Goal: Information Seeking & Learning: Learn about a topic

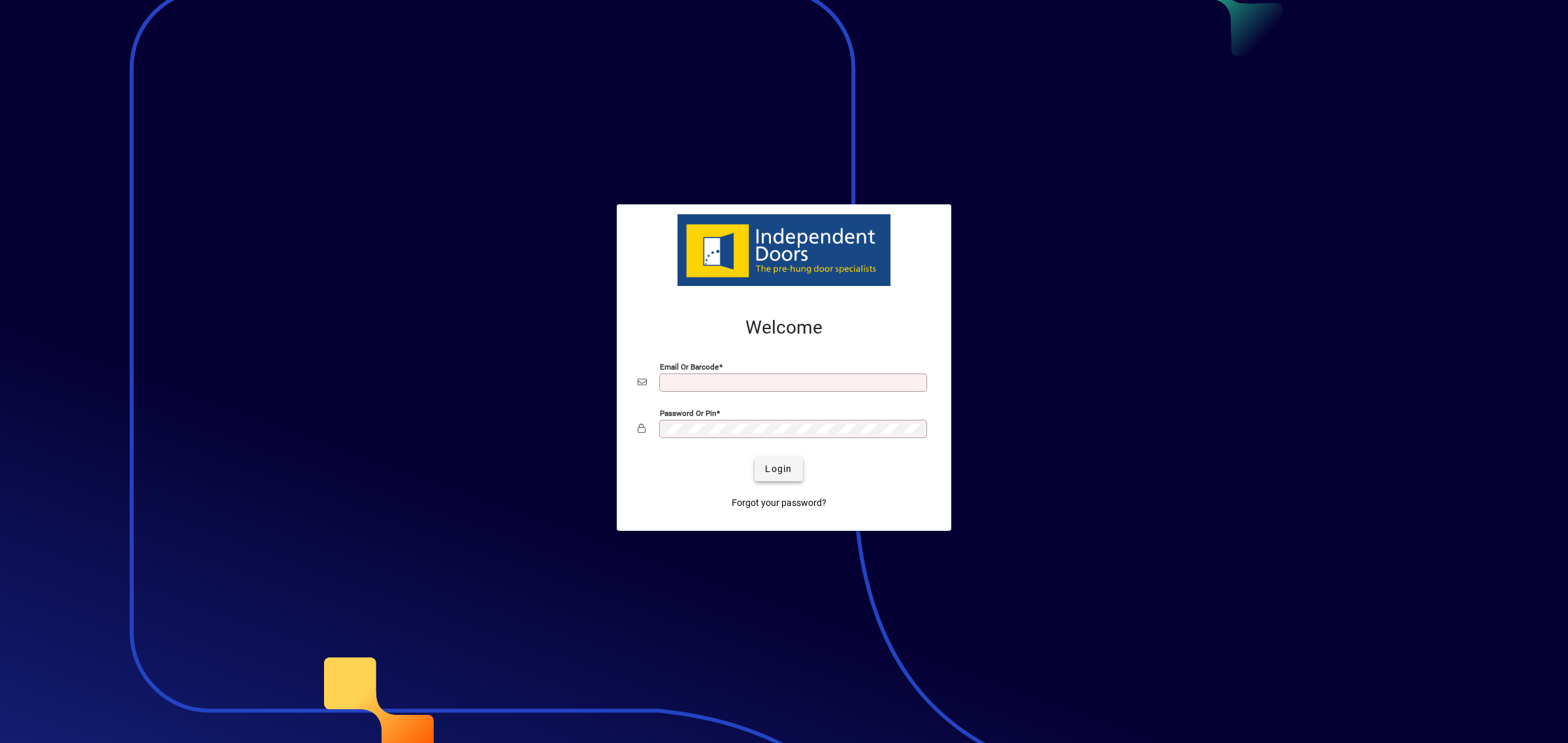
type input "**********"
click at [782, 469] on span "Login" at bounding box center [778, 469] width 27 height 14
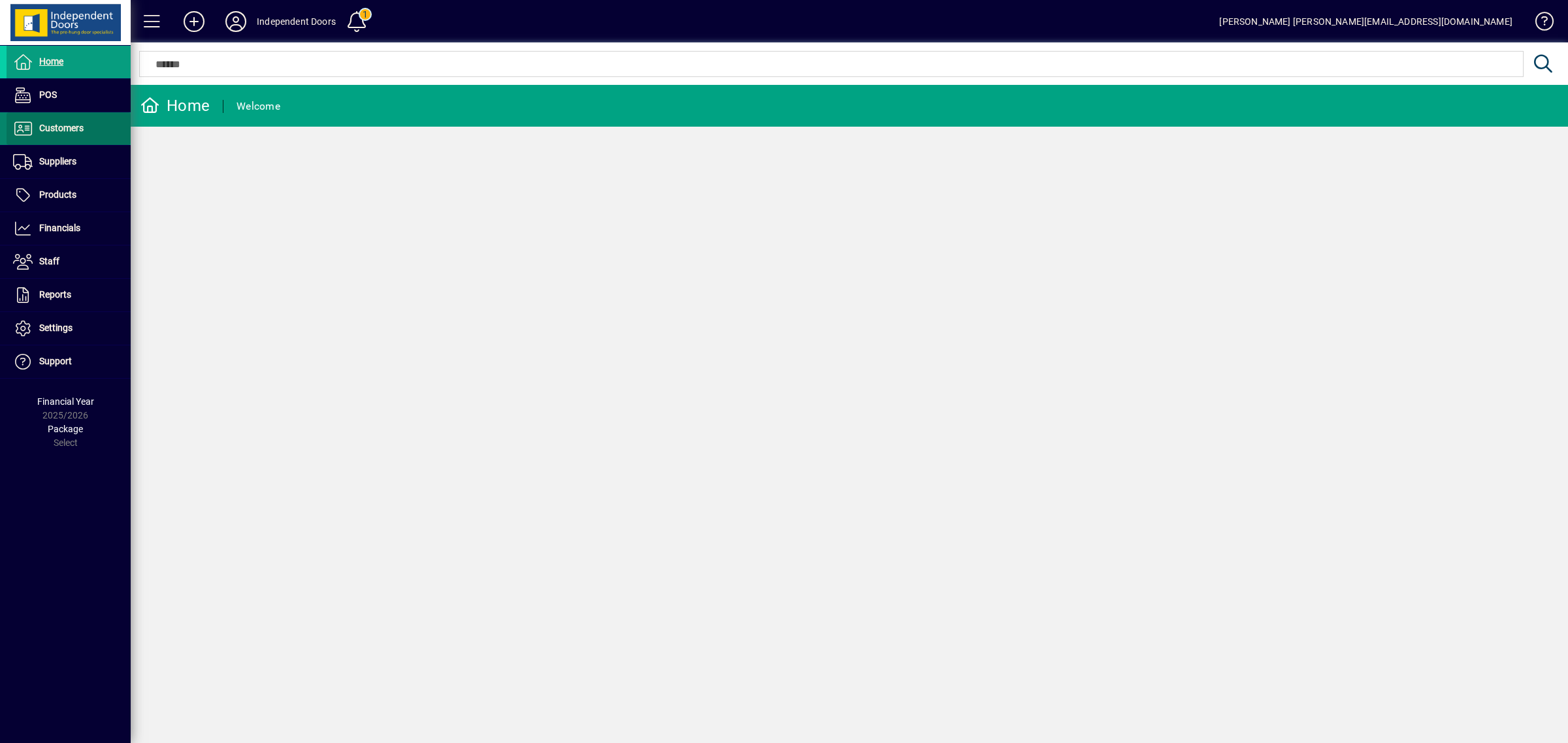
click at [69, 121] on span "Customers" at bounding box center [45, 129] width 77 height 16
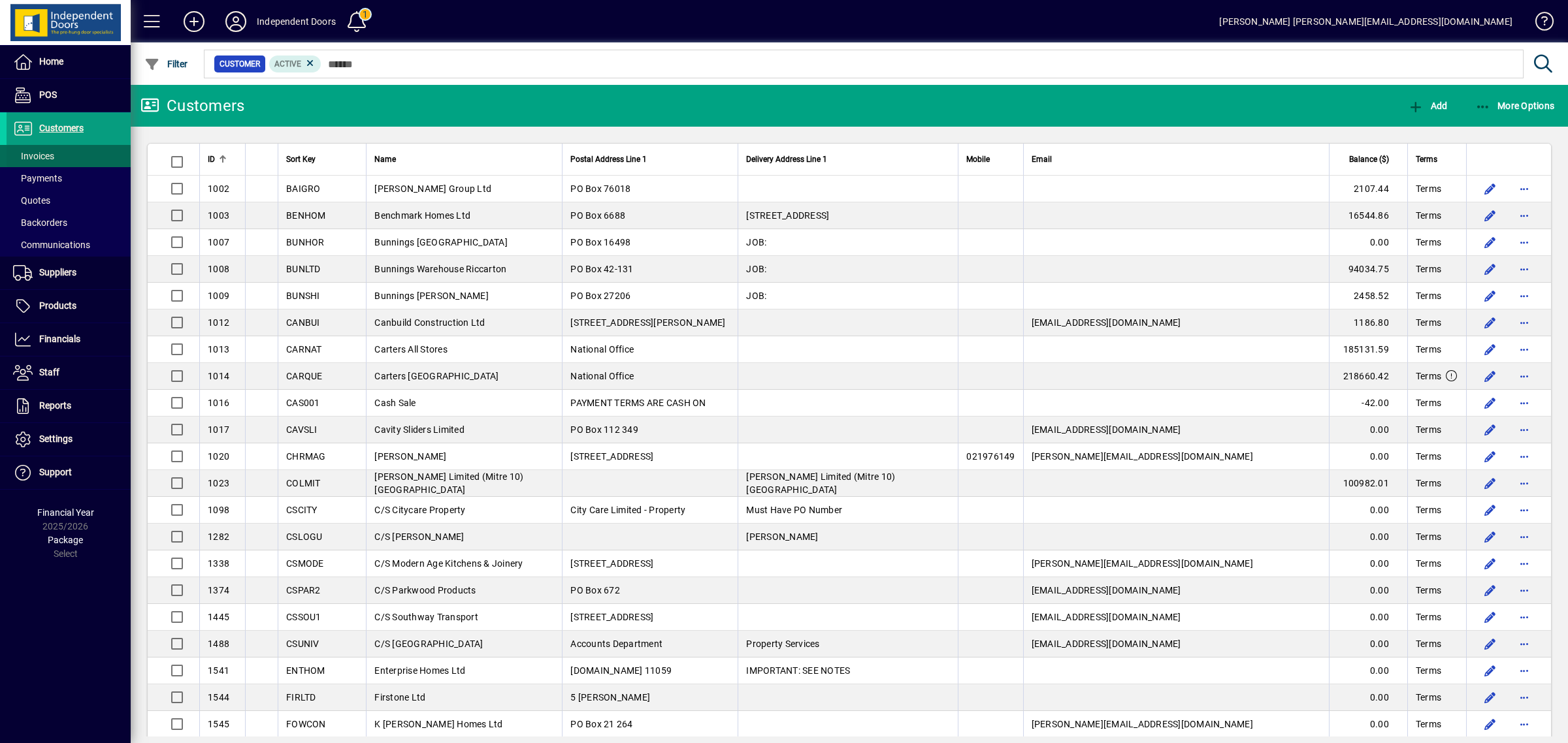
click at [72, 154] on span at bounding box center [68, 157] width 124 height 32
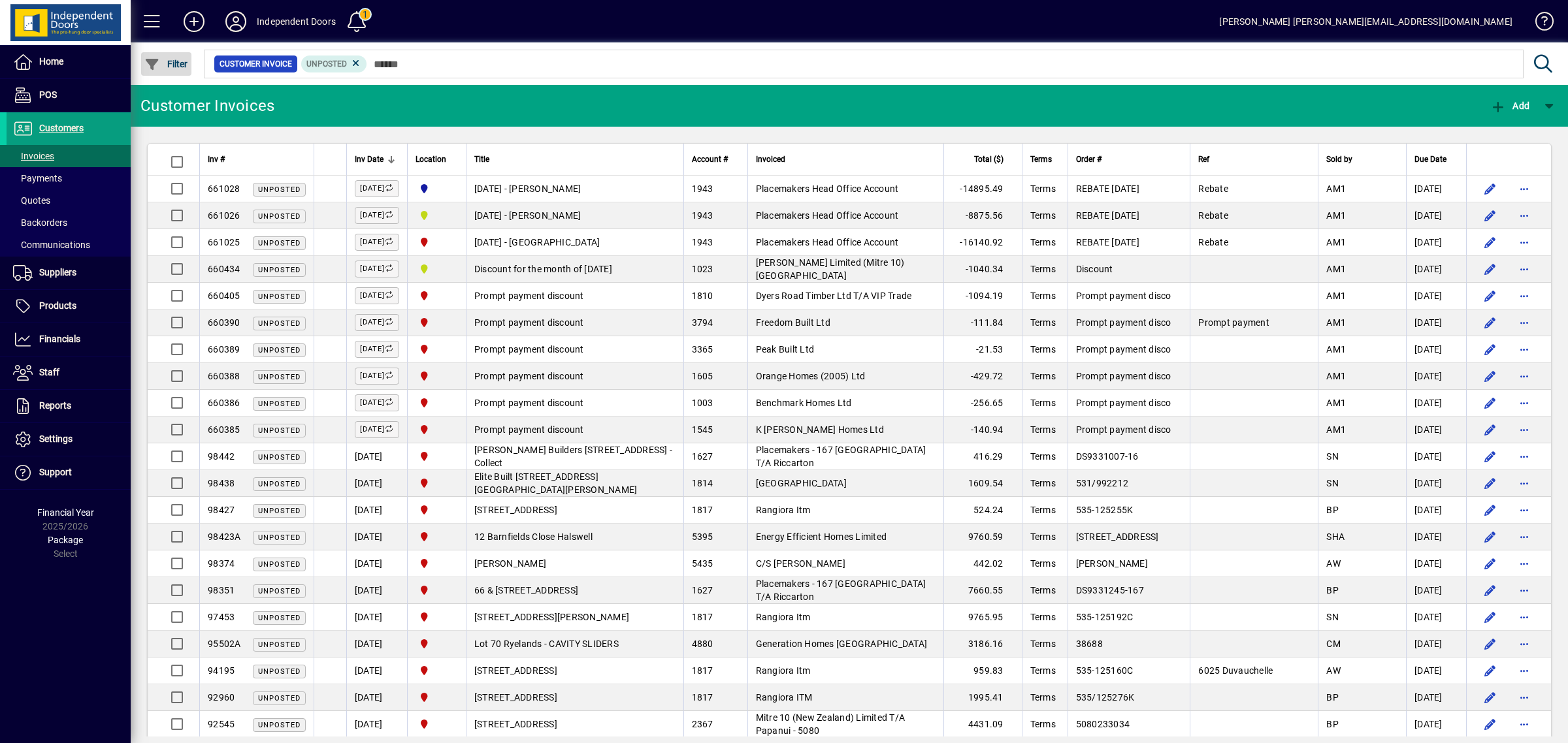
click at [164, 53] on span "button" at bounding box center [166, 64] width 50 height 32
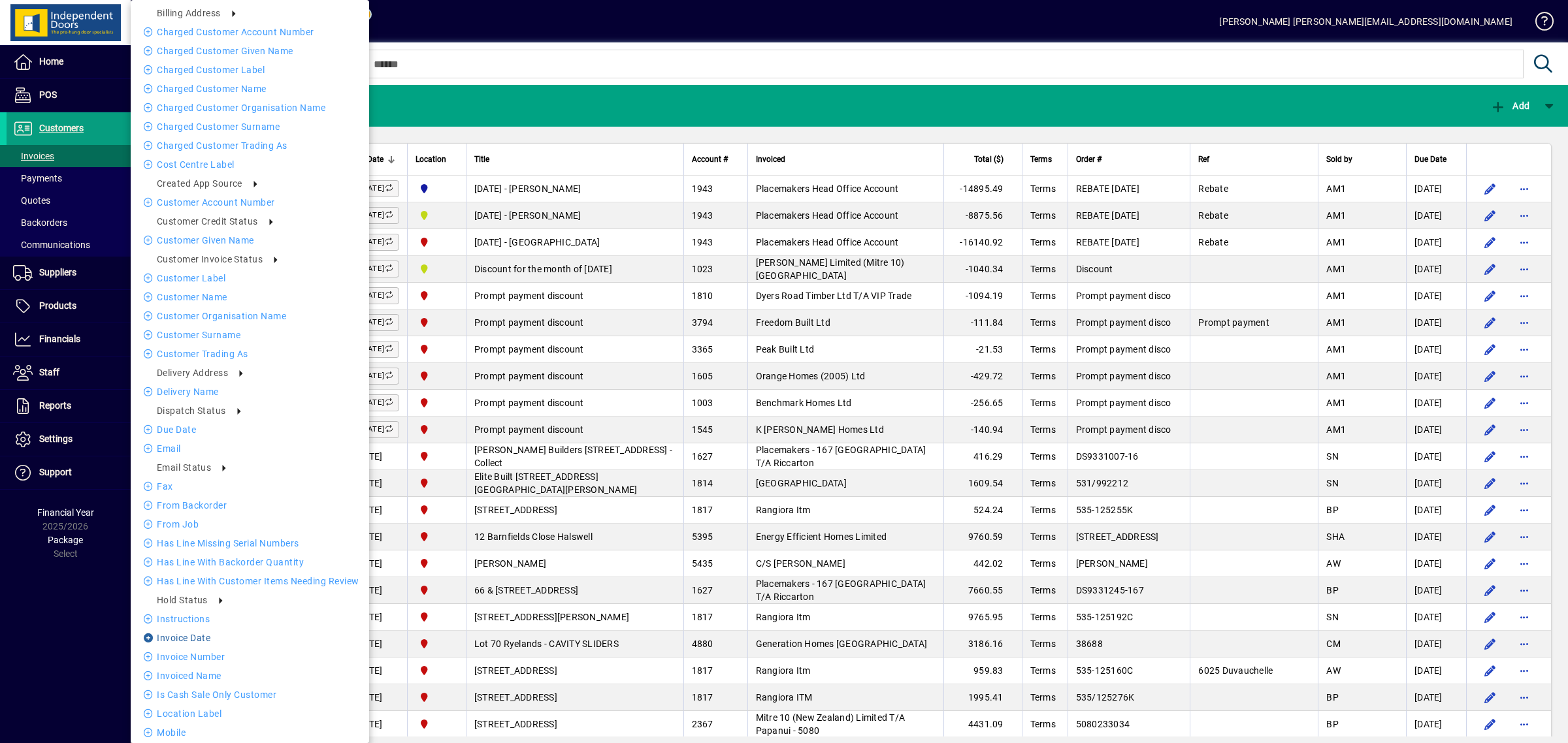
click at [190, 638] on li "Invoice date" at bounding box center [250, 638] width 239 height 16
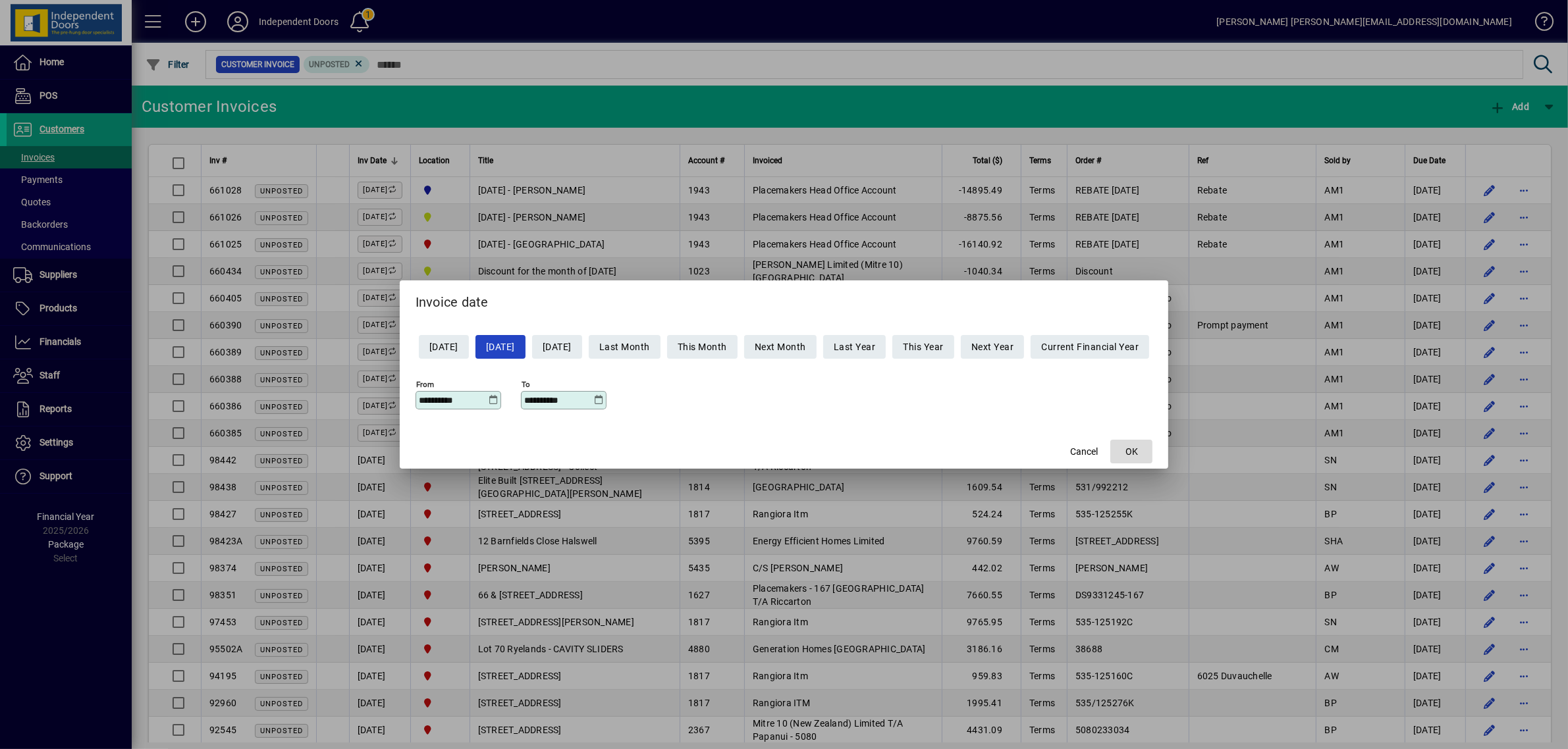
click at [1137, 449] on span "OK" at bounding box center [1131, 451] width 12 height 14
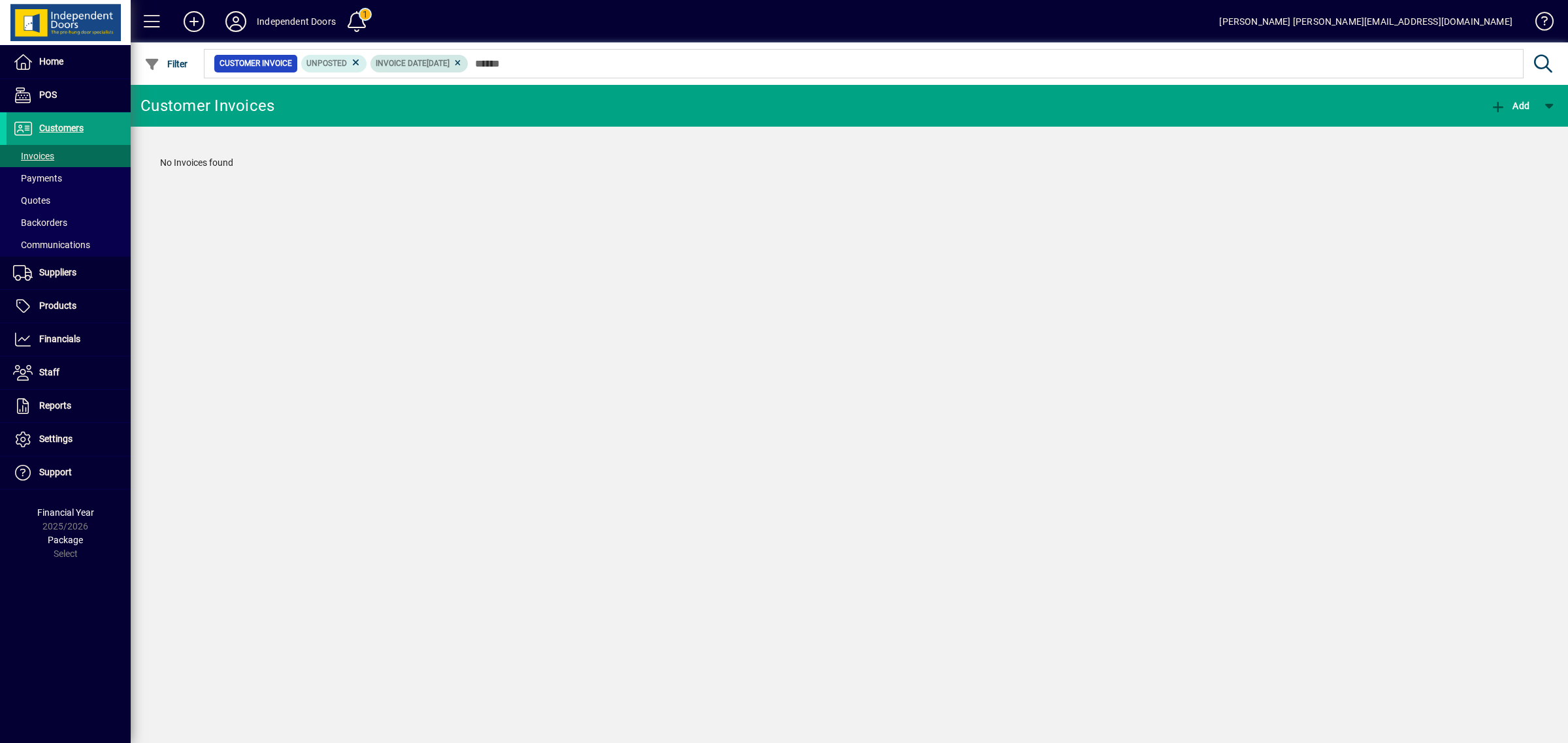
click at [463, 61] on icon at bounding box center [457, 63] width 10 height 7
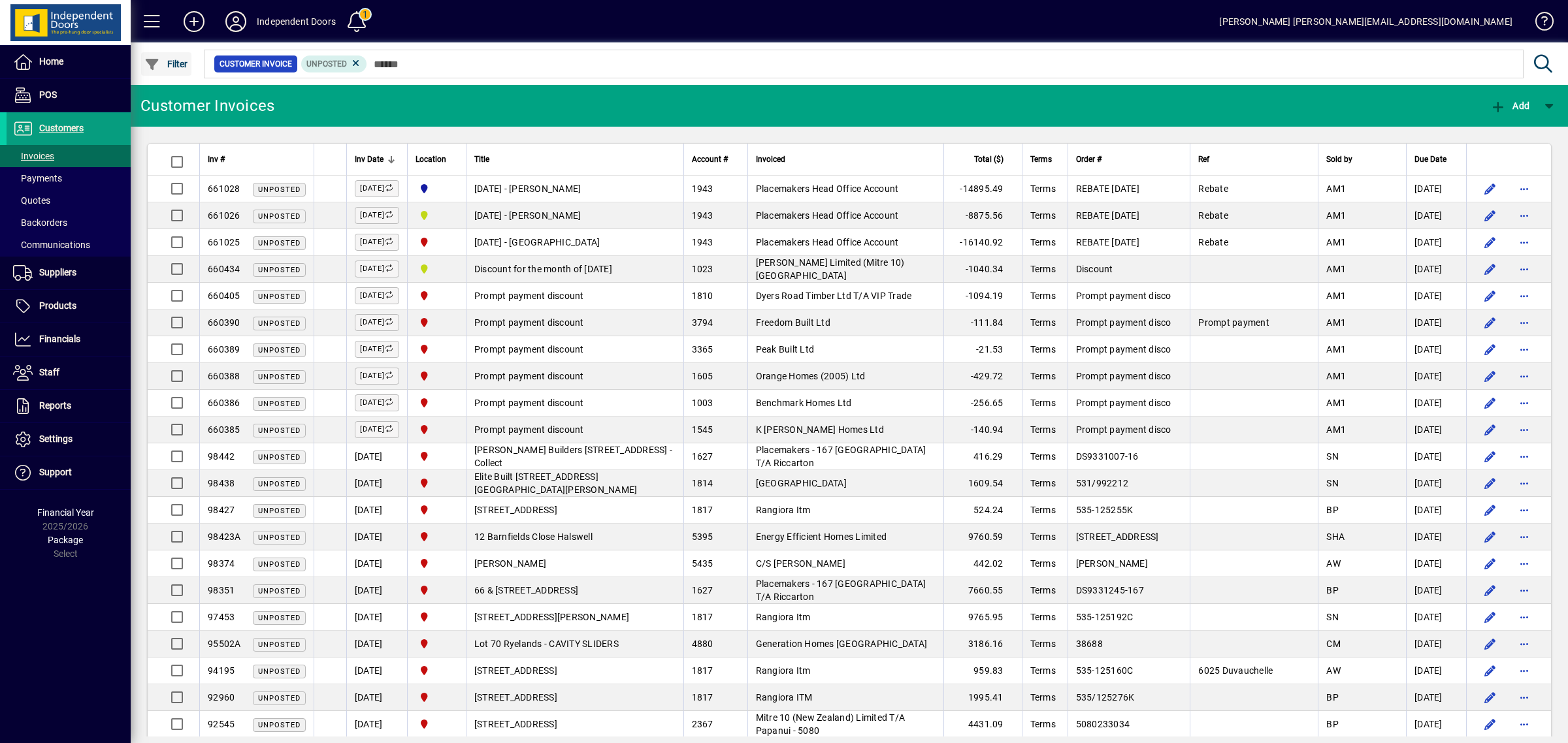
click at [167, 62] on span "Filter" at bounding box center [166, 63] width 44 height 10
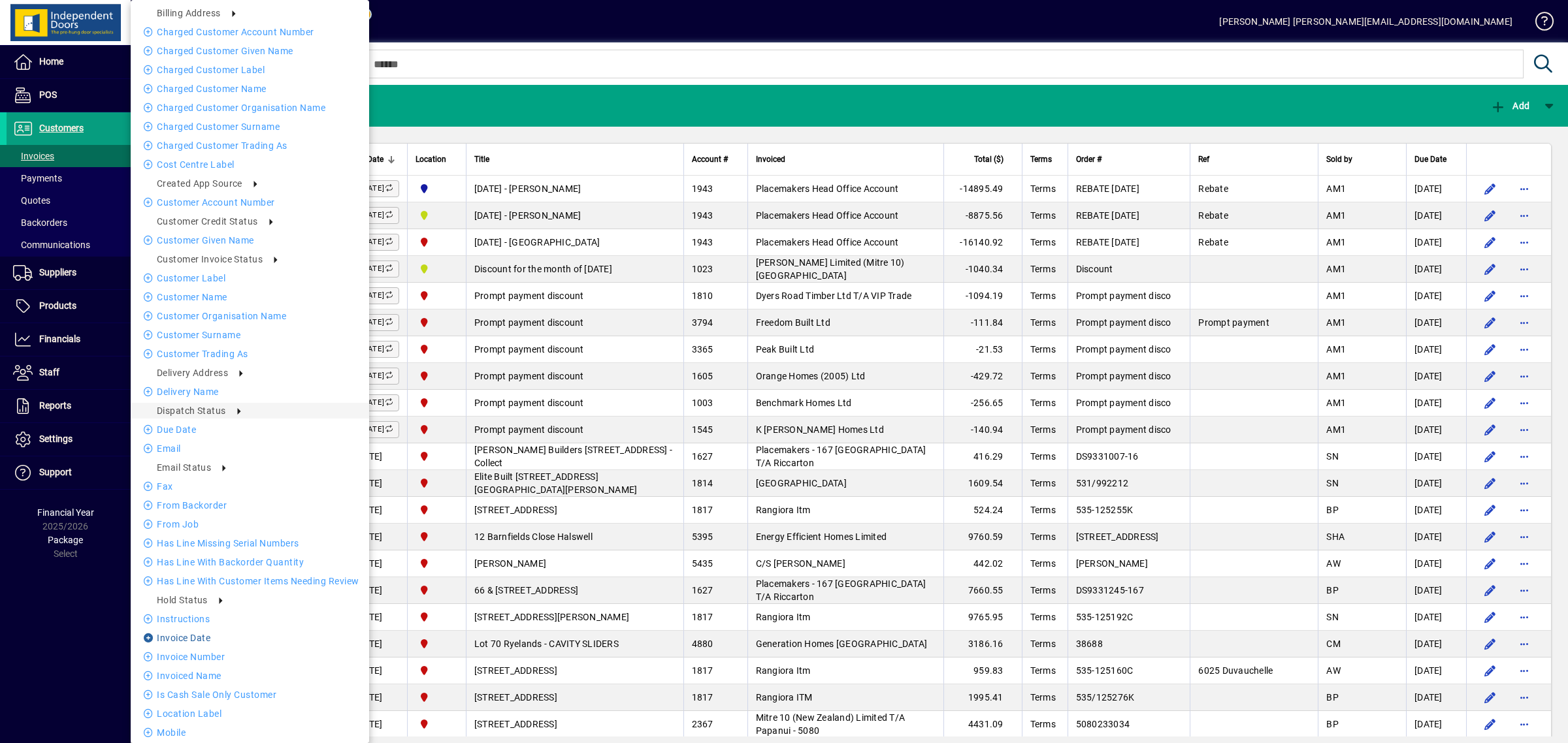
click at [208, 635] on li "Invoice date" at bounding box center [250, 638] width 239 height 16
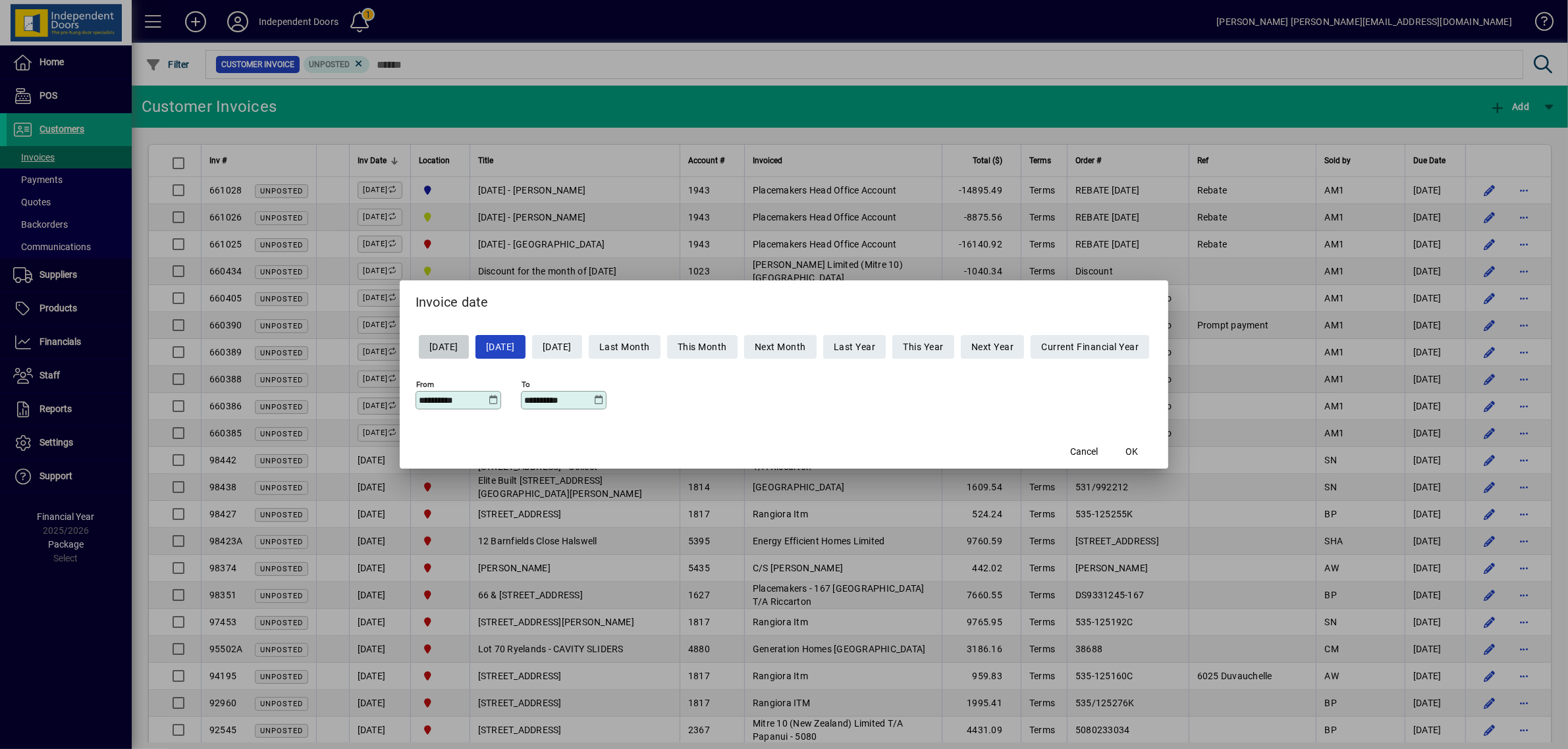
click at [489, 396] on icon at bounding box center [494, 399] width 10 height 10
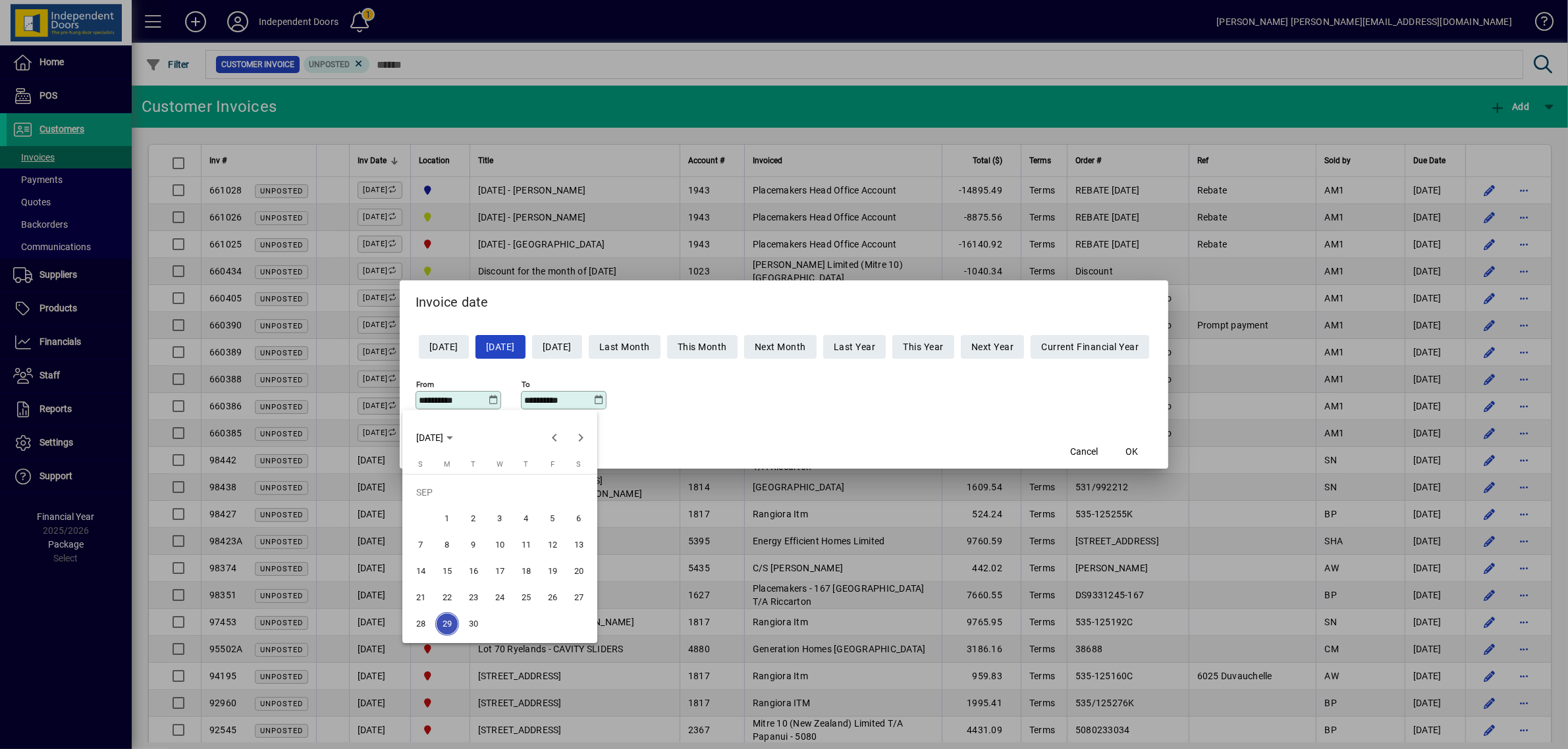
click at [555, 601] on span "26" at bounding box center [552, 597] width 24 height 23
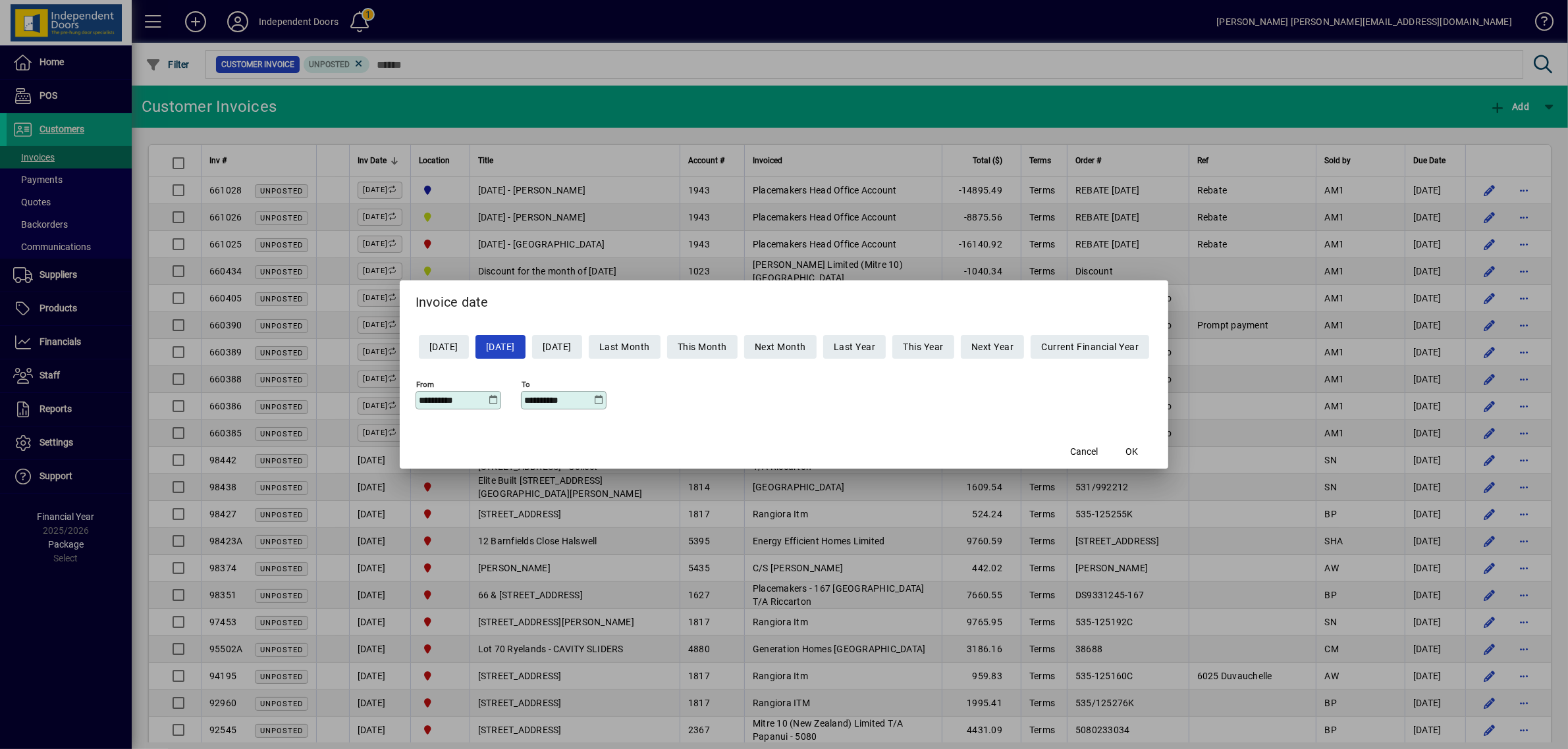
type input "**********"
click at [1146, 443] on span "button" at bounding box center [1131, 452] width 42 height 32
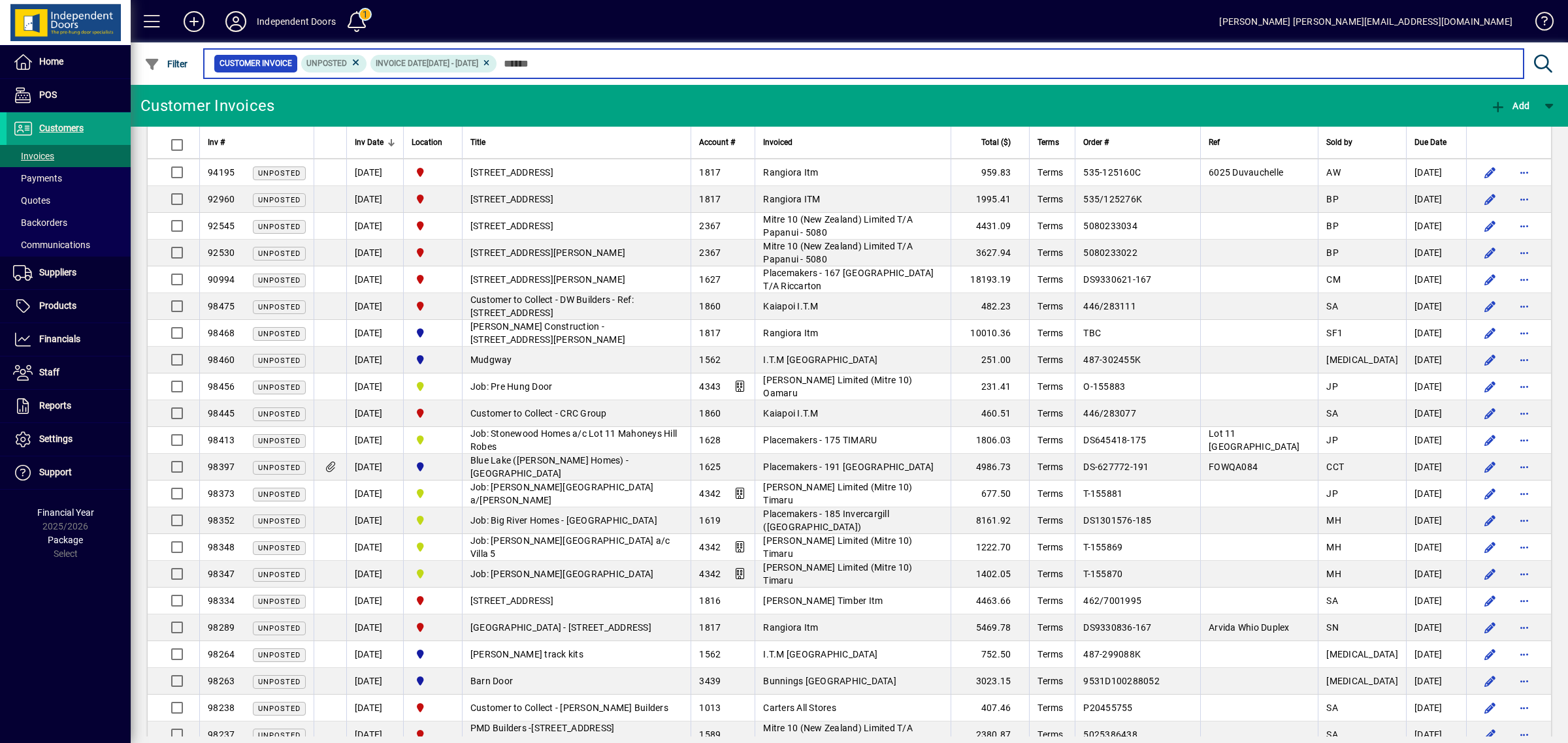
scroll to position [230, 0]
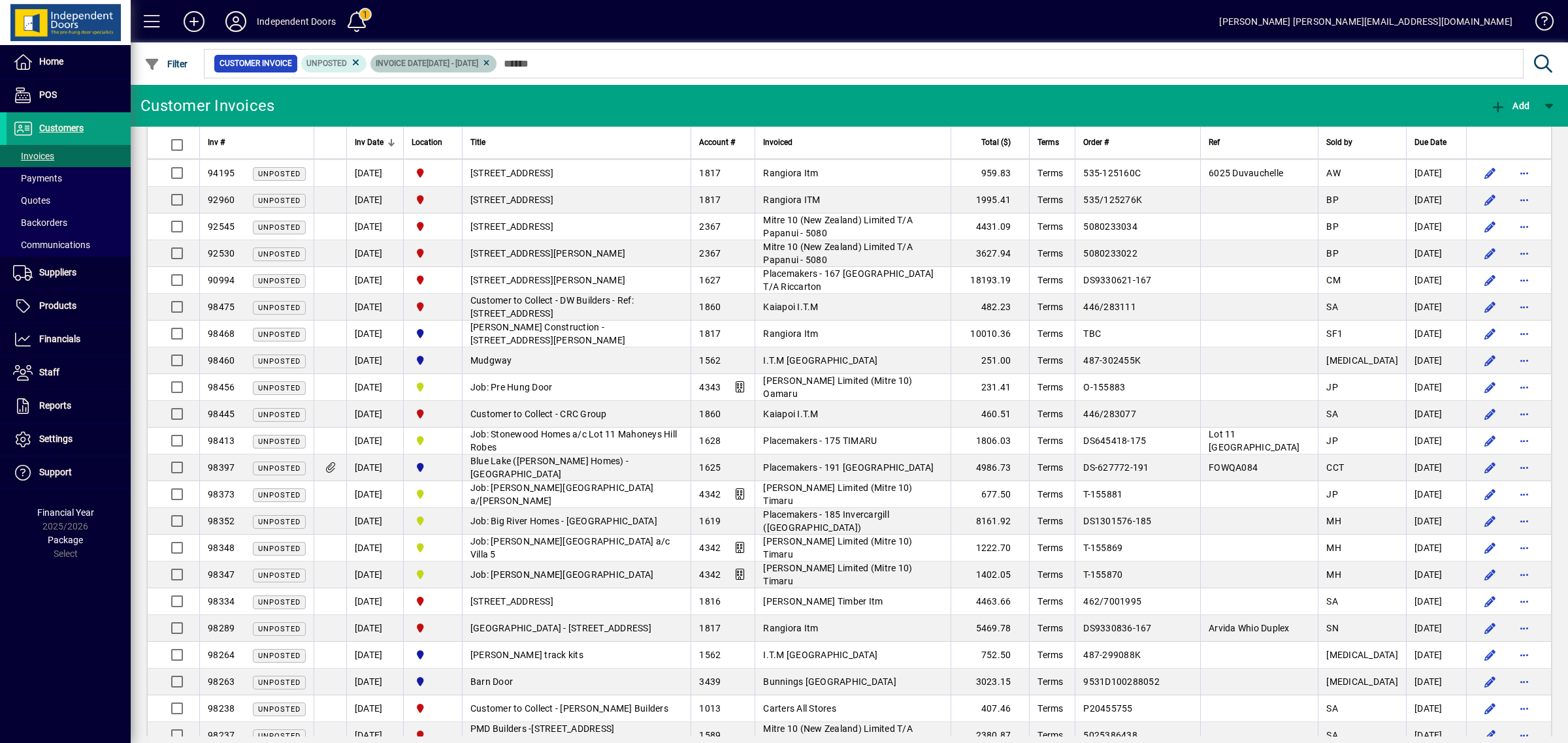
click at [492, 60] on icon at bounding box center [486, 63] width 10 height 7
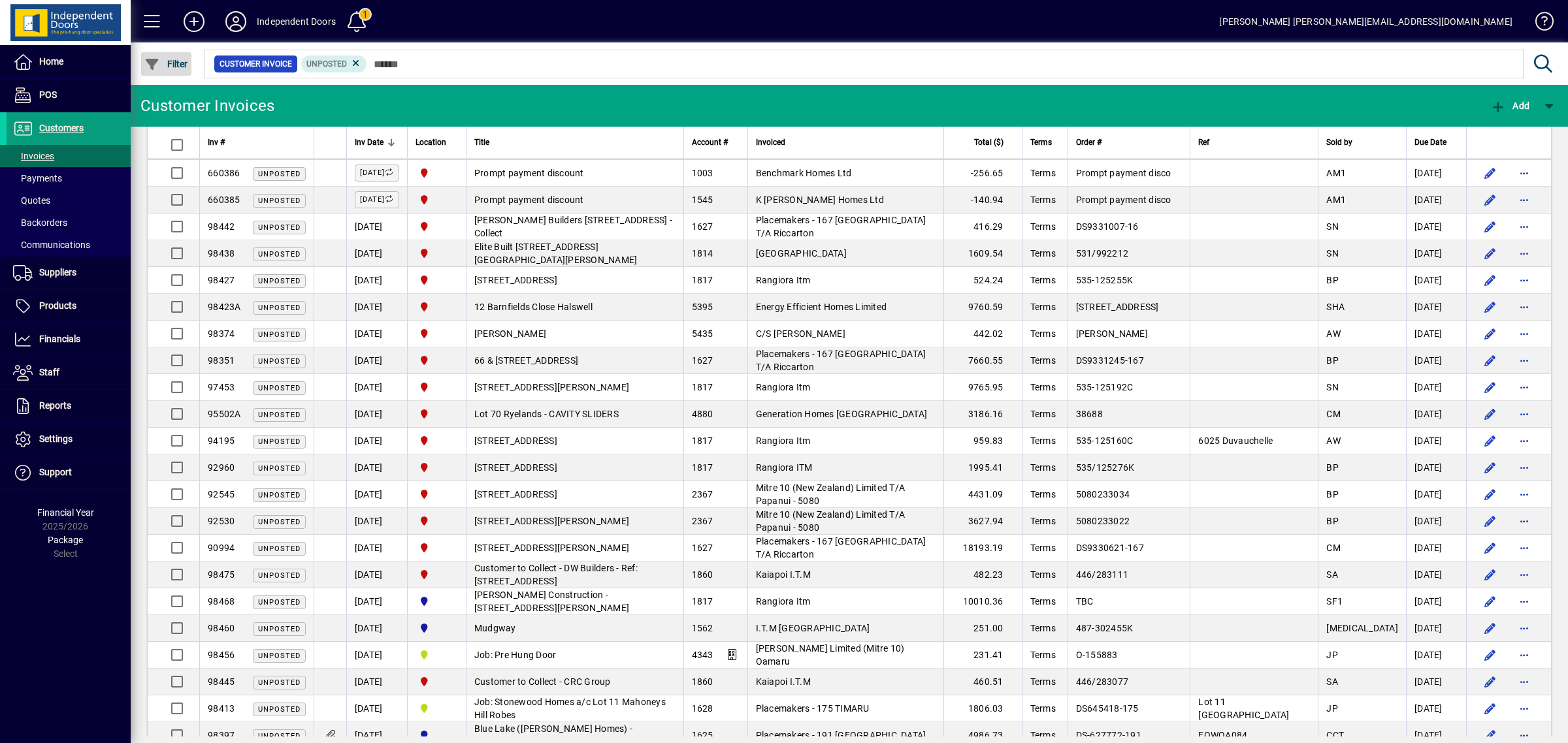
click at [172, 49] on span "button" at bounding box center [166, 64] width 50 height 32
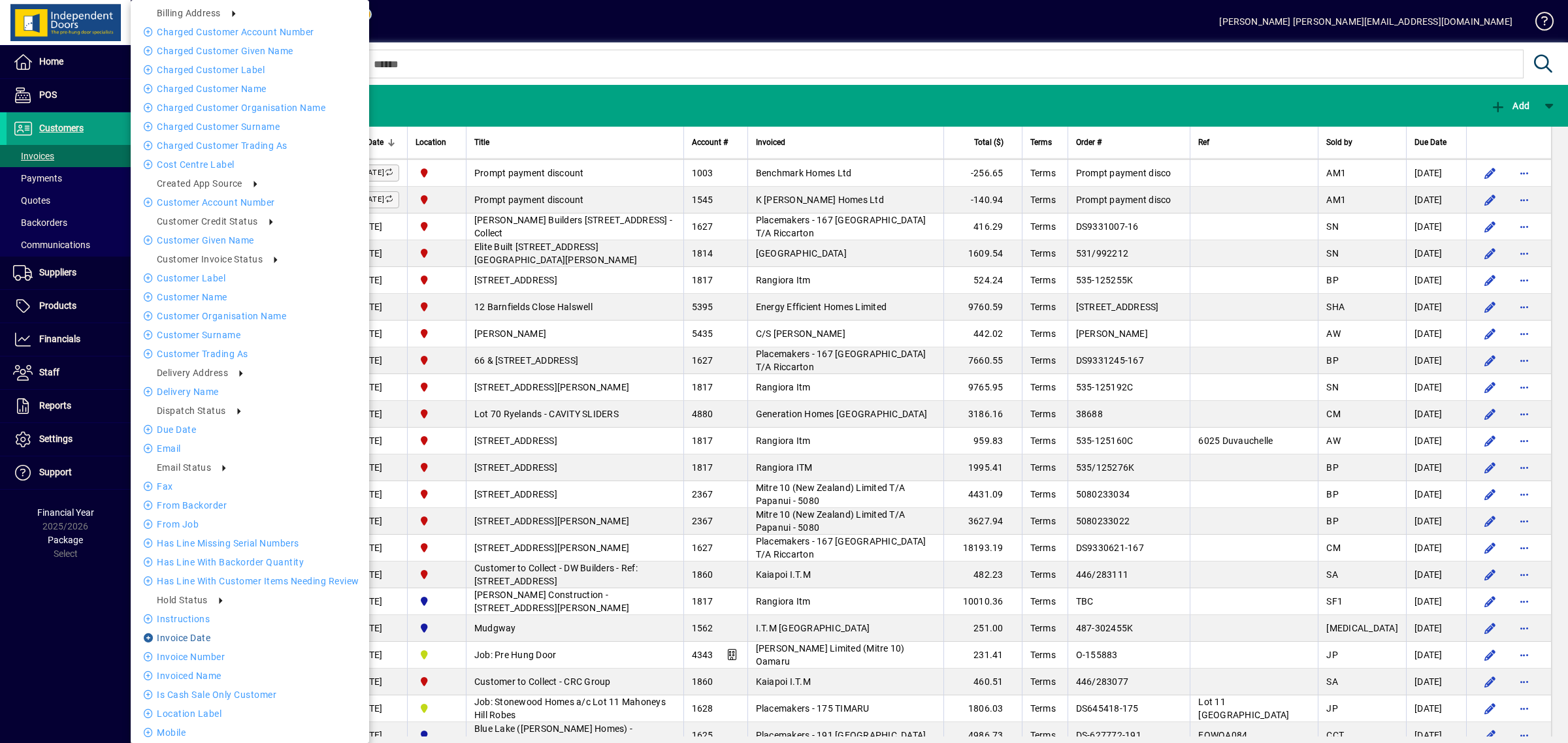
click at [232, 631] on li "Invoice date" at bounding box center [250, 638] width 239 height 16
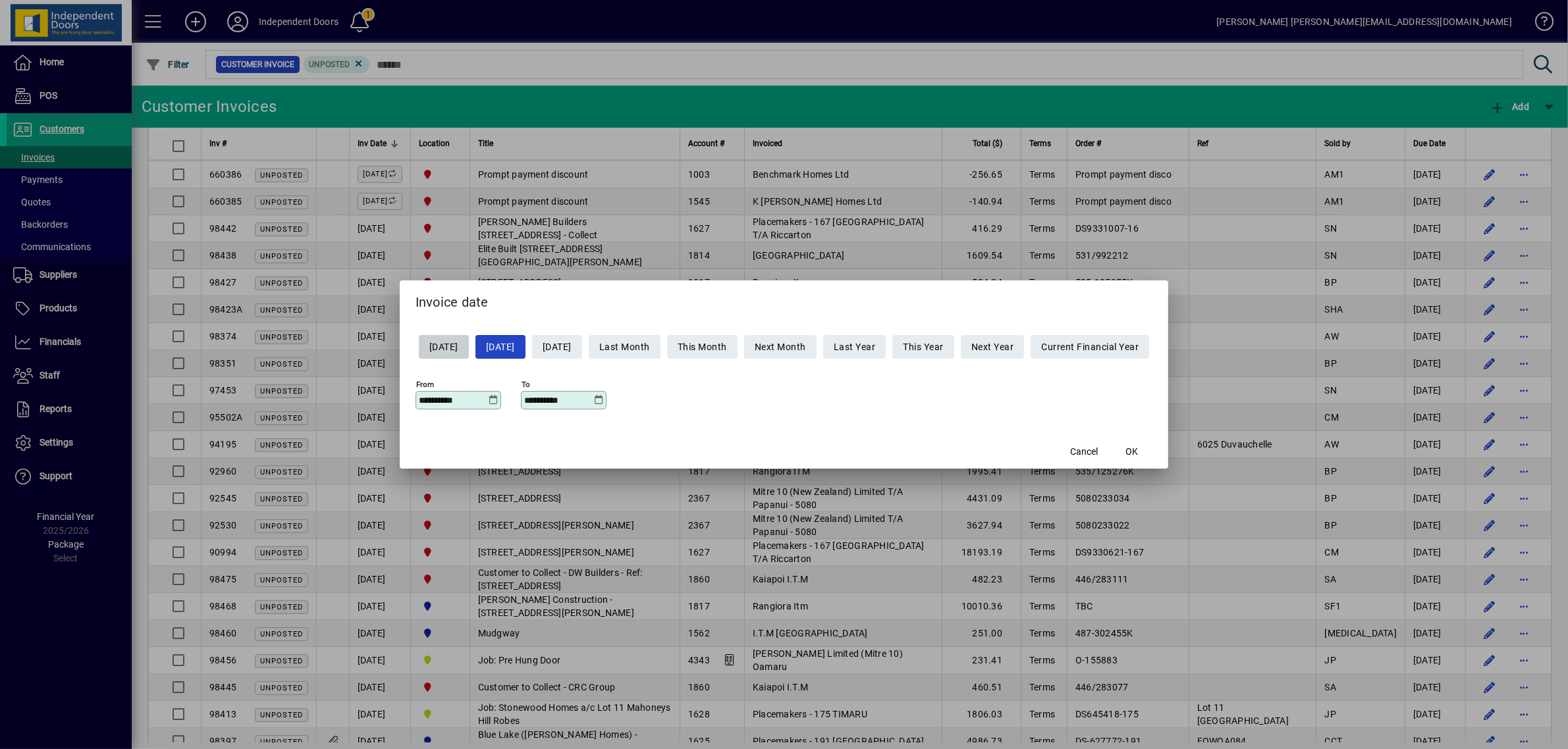
click at [489, 398] on icon at bounding box center [494, 399] width 10 height 10
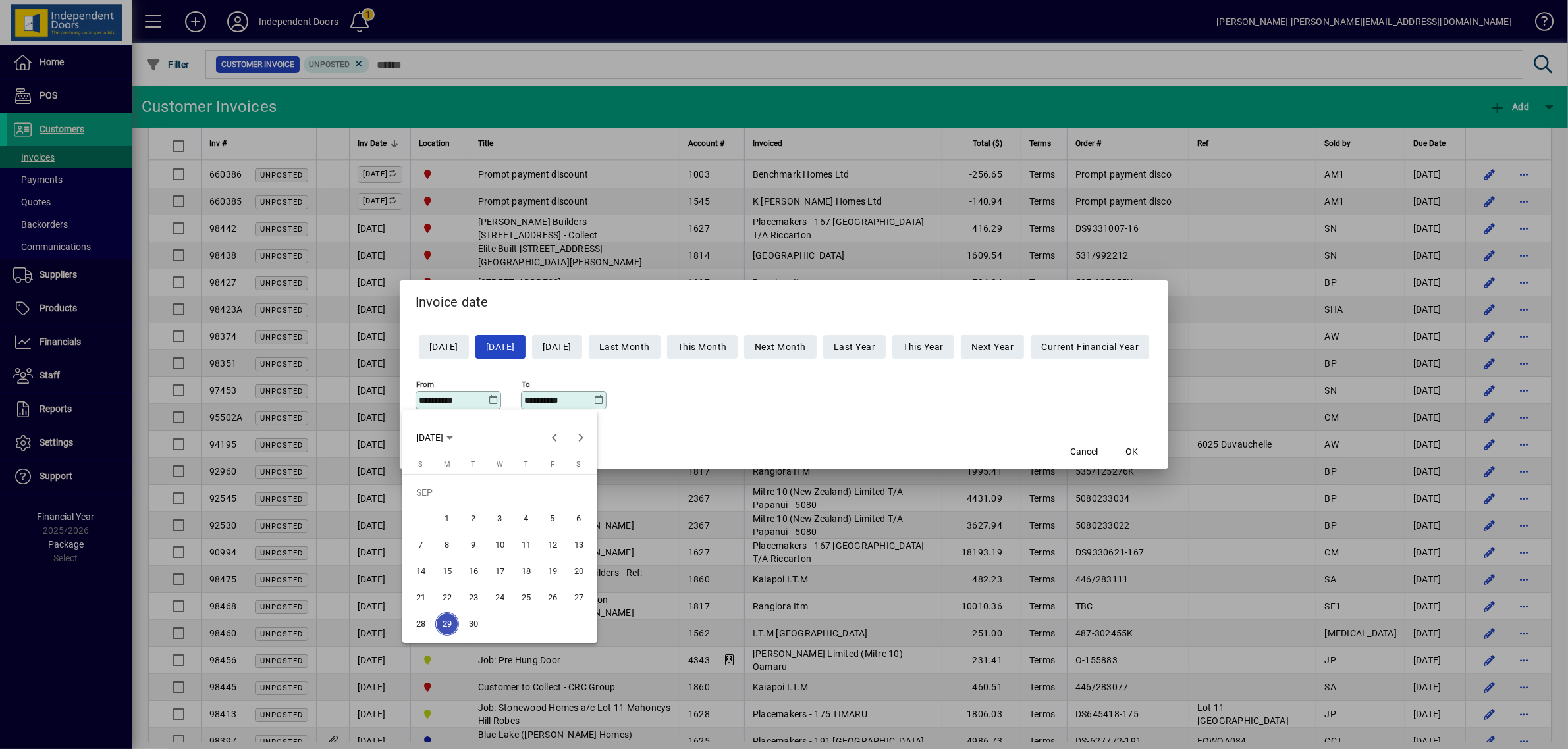
click at [578, 597] on span "27" at bounding box center [578, 597] width 24 height 23
type input "**********"
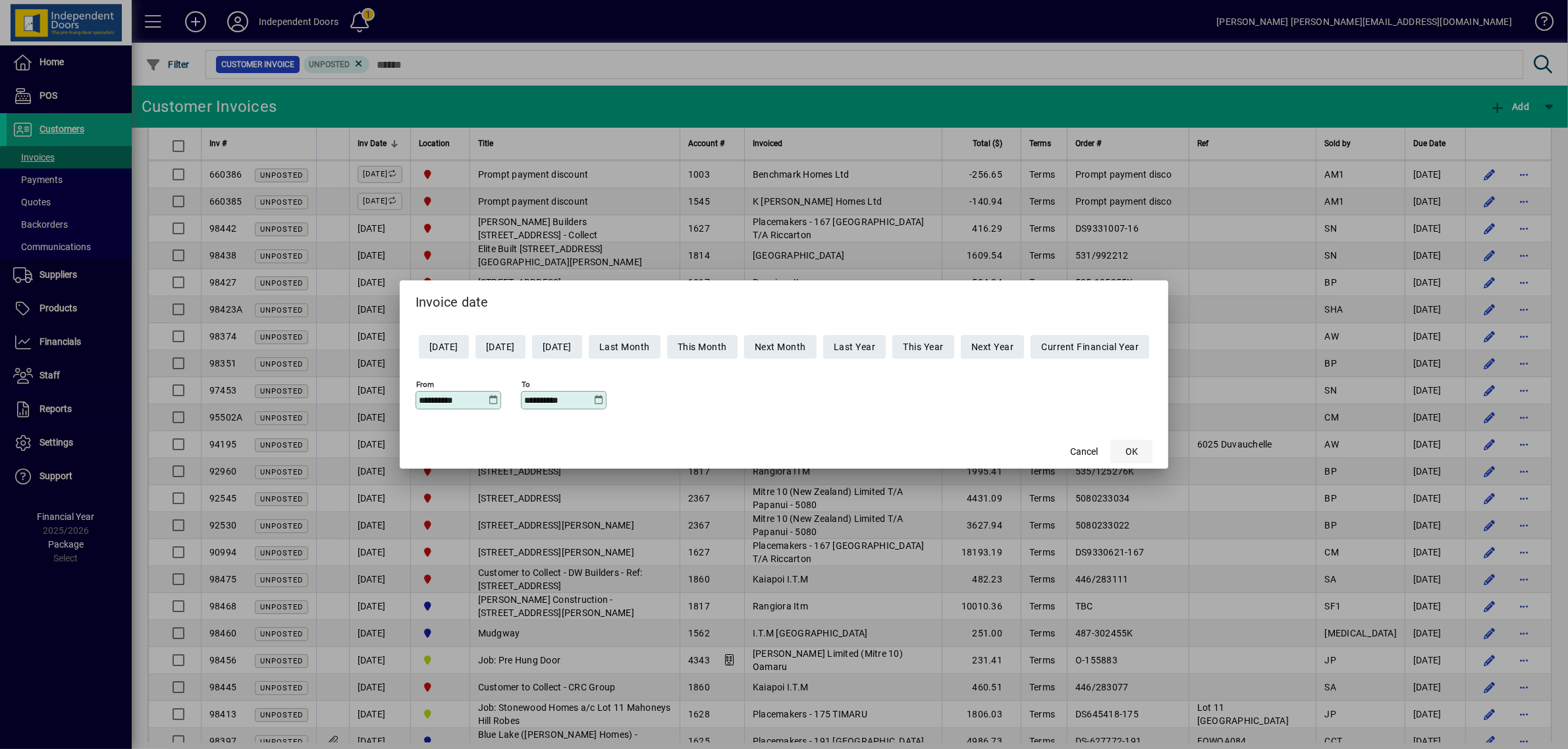
click at [1152, 446] on span "button" at bounding box center [1131, 452] width 42 height 32
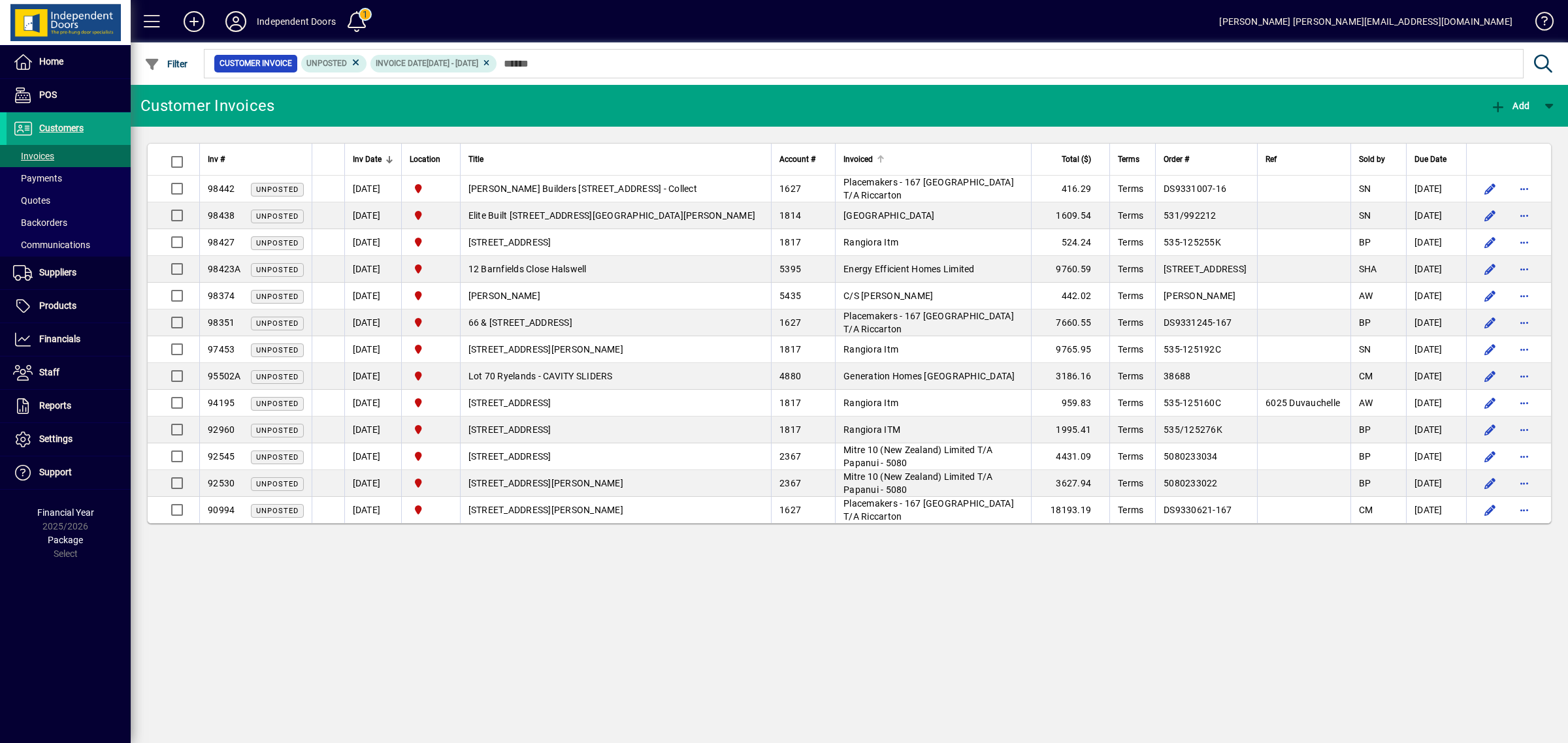
click at [843, 158] on span "Invoiced" at bounding box center [858, 158] width 30 height 14
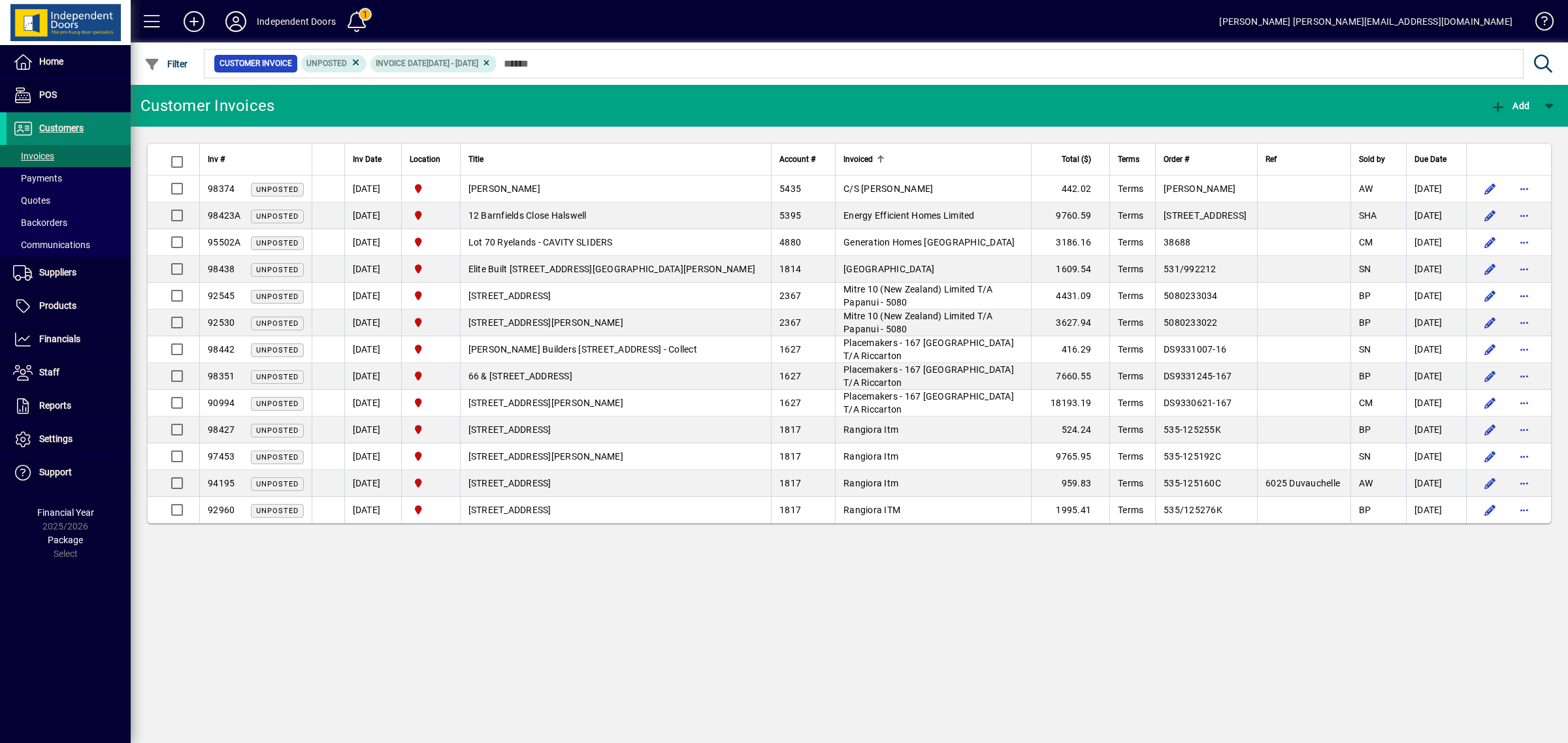
click at [74, 121] on span "Customers" at bounding box center [45, 129] width 77 height 16
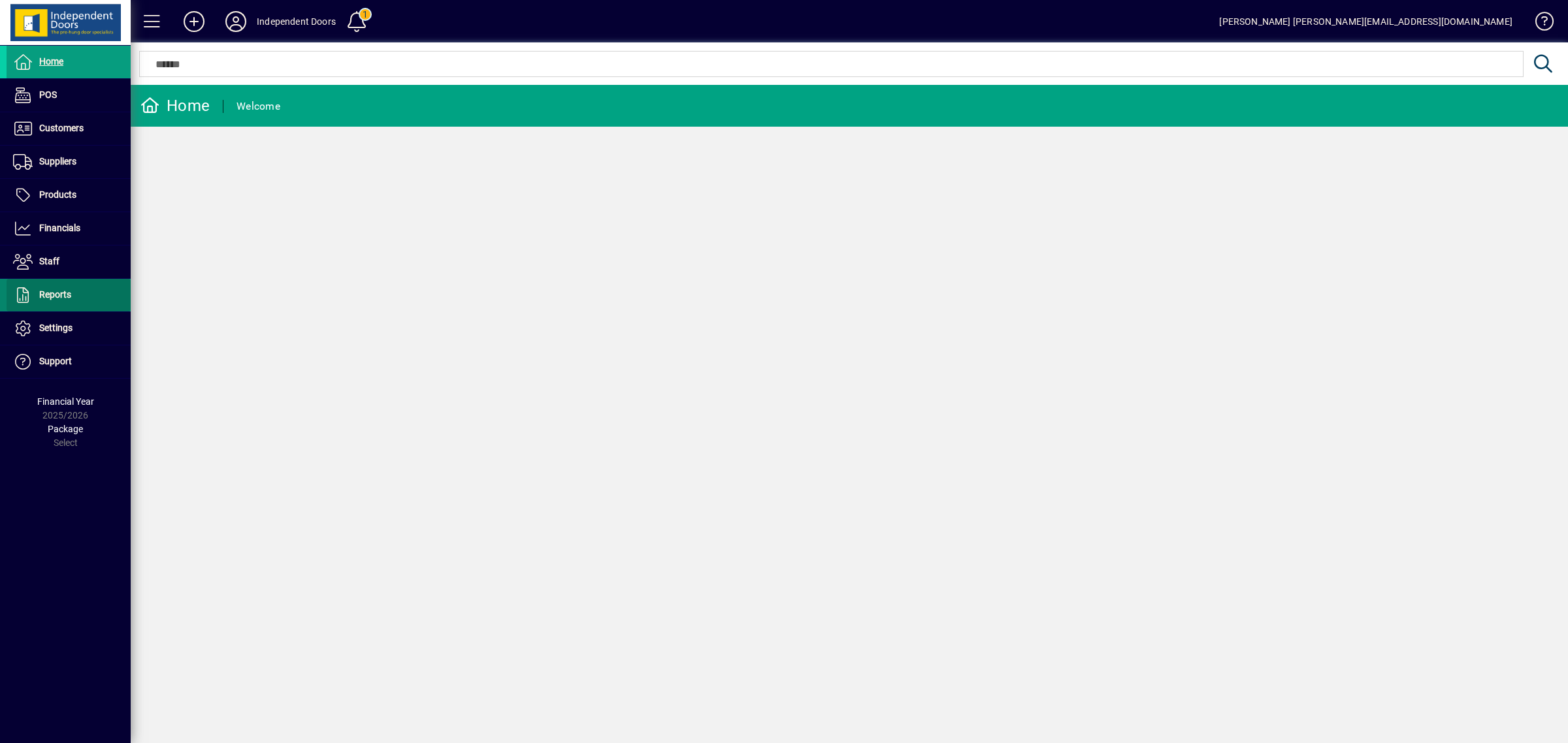
click at [86, 297] on span at bounding box center [68, 296] width 124 height 32
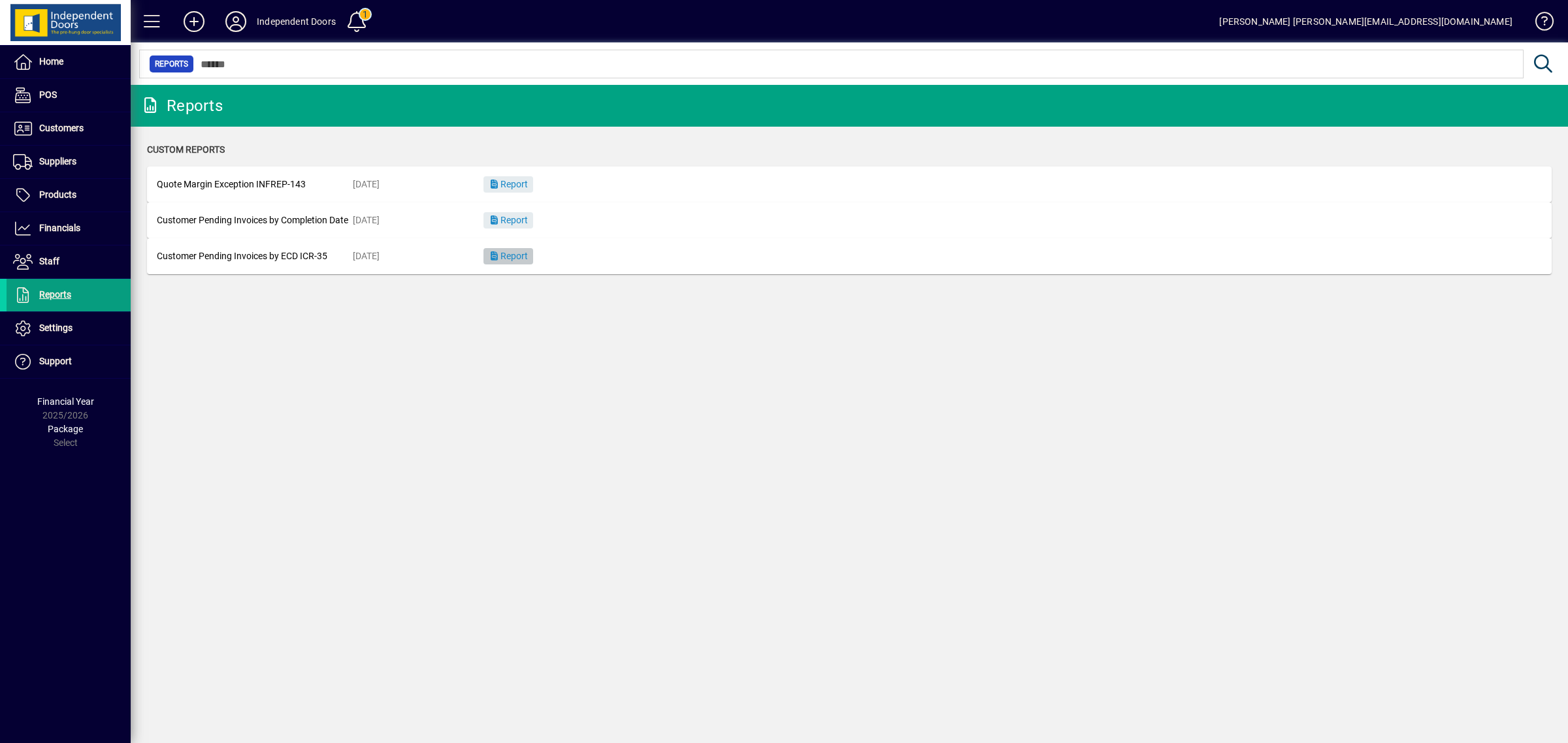
click at [522, 256] on span "Report" at bounding box center [508, 255] width 39 height 10
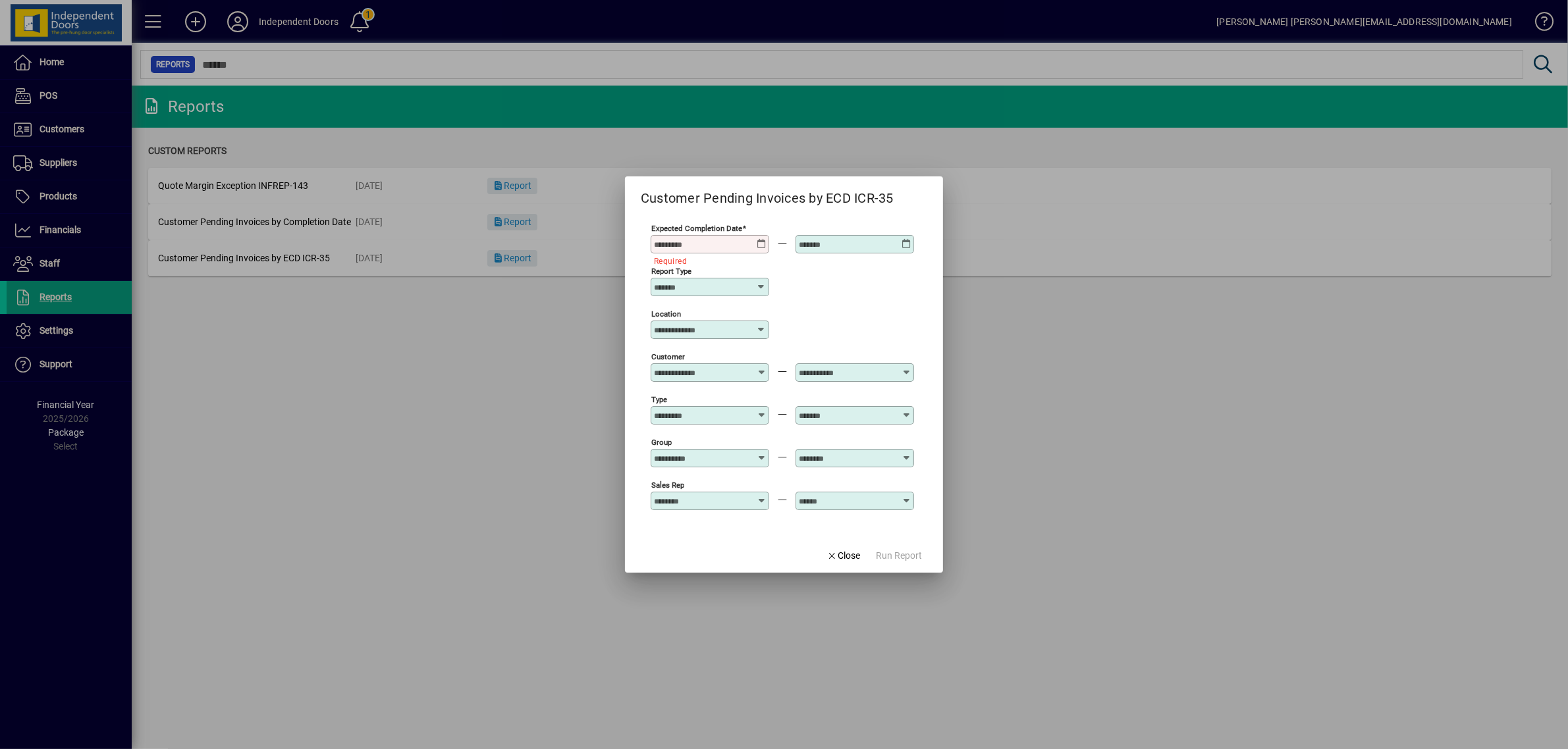
click at [765, 244] on div at bounding box center [711, 243] width 115 height 10
click at [758, 239] on icon at bounding box center [761, 239] width 10 height 0
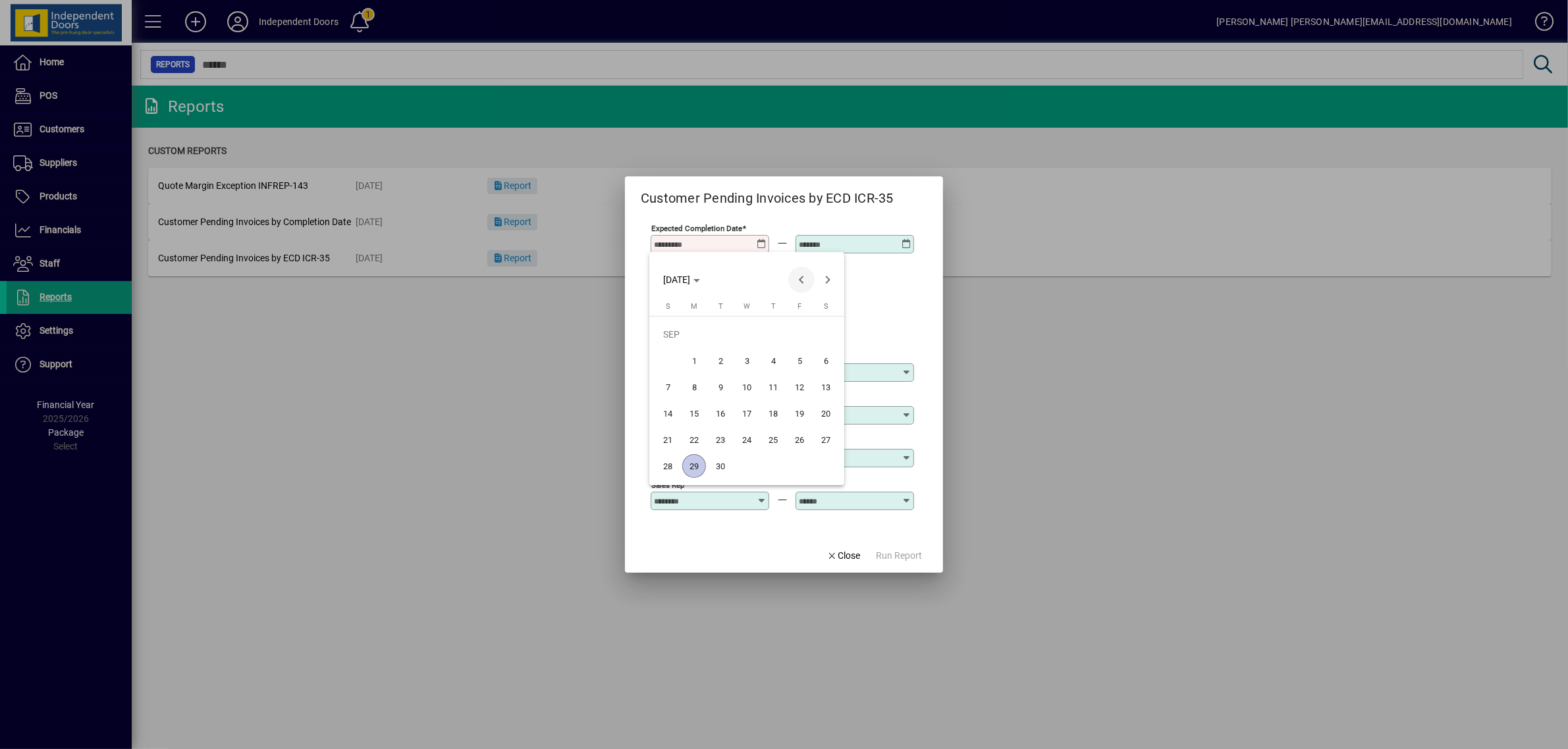
click at [793, 280] on span "Previous month" at bounding box center [801, 280] width 26 height 26
click at [666, 349] on span "1" at bounding box center [667, 360] width 24 height 23
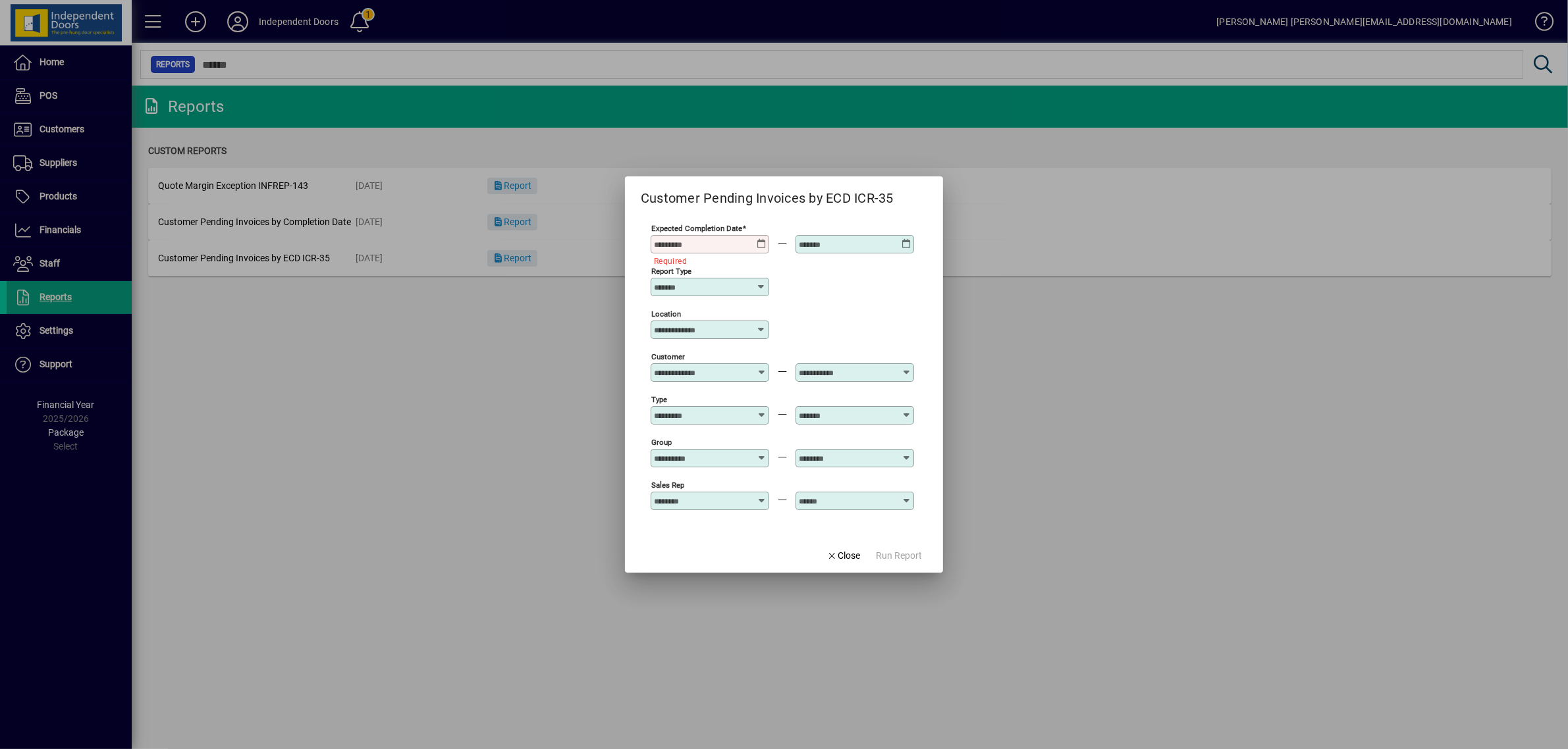
type input "**********"
click at [902, 239] on icon at bounding box center [906, 239] width 10 height 0
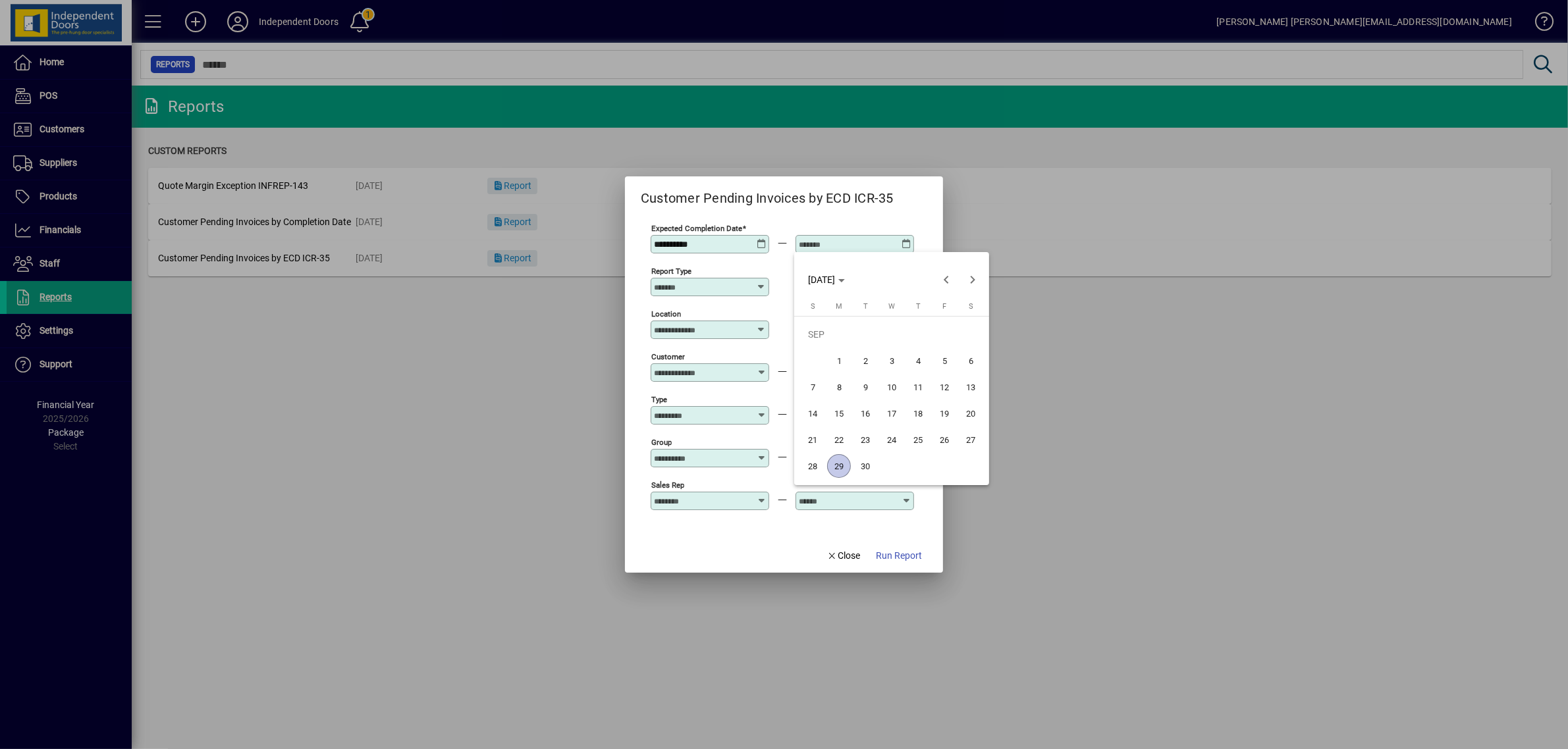
click at [865, 460] on span "30" at bounding box center [865, 465] width 24 height 23
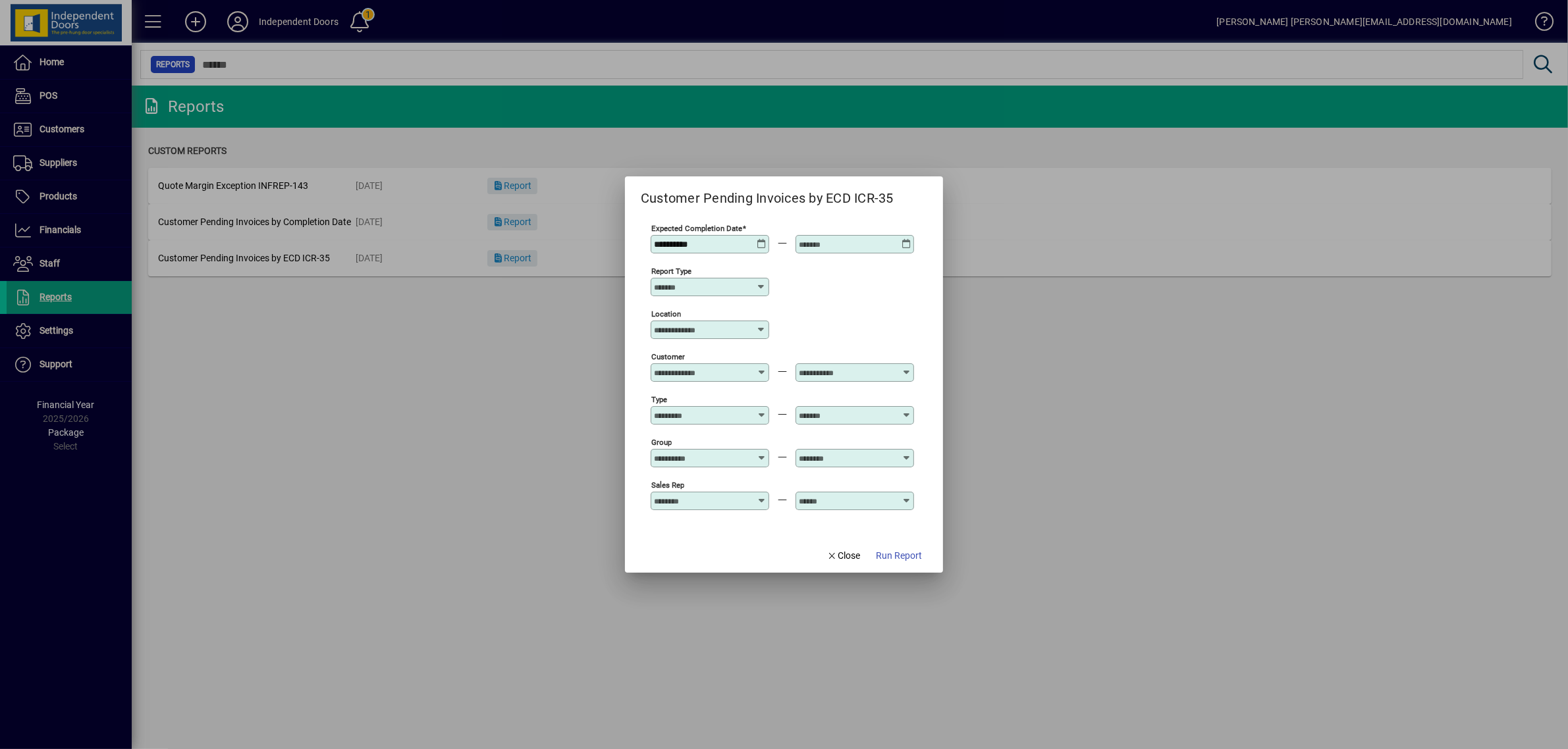
type input "**********"
click at [742, 329] on input "Location" at bounding box center [704, 329] width 102 height 10
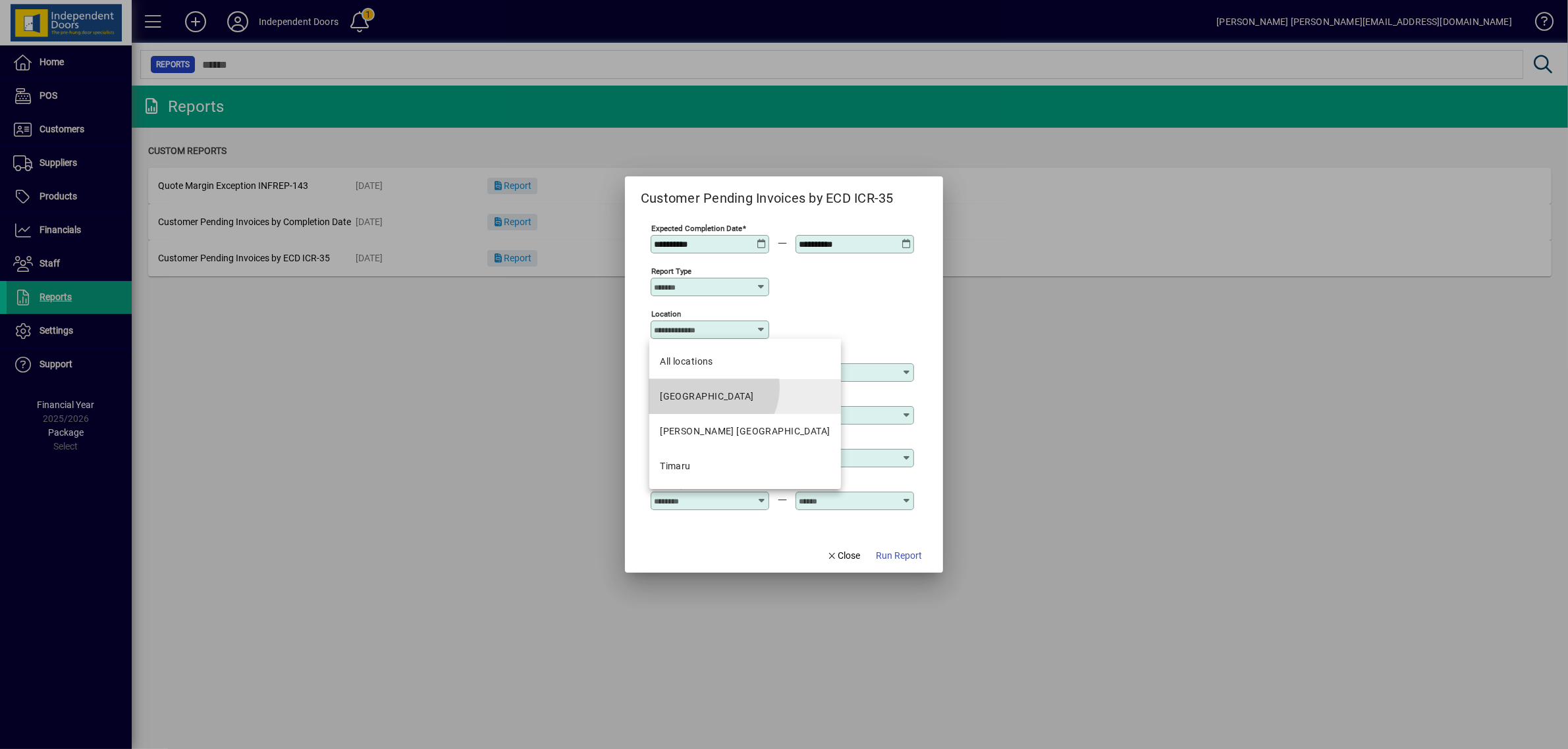
click at [710, 387] on mat-option "[GEOGRAPHIC_DATA]" at bounding box center [745, 396] width 192 height 35
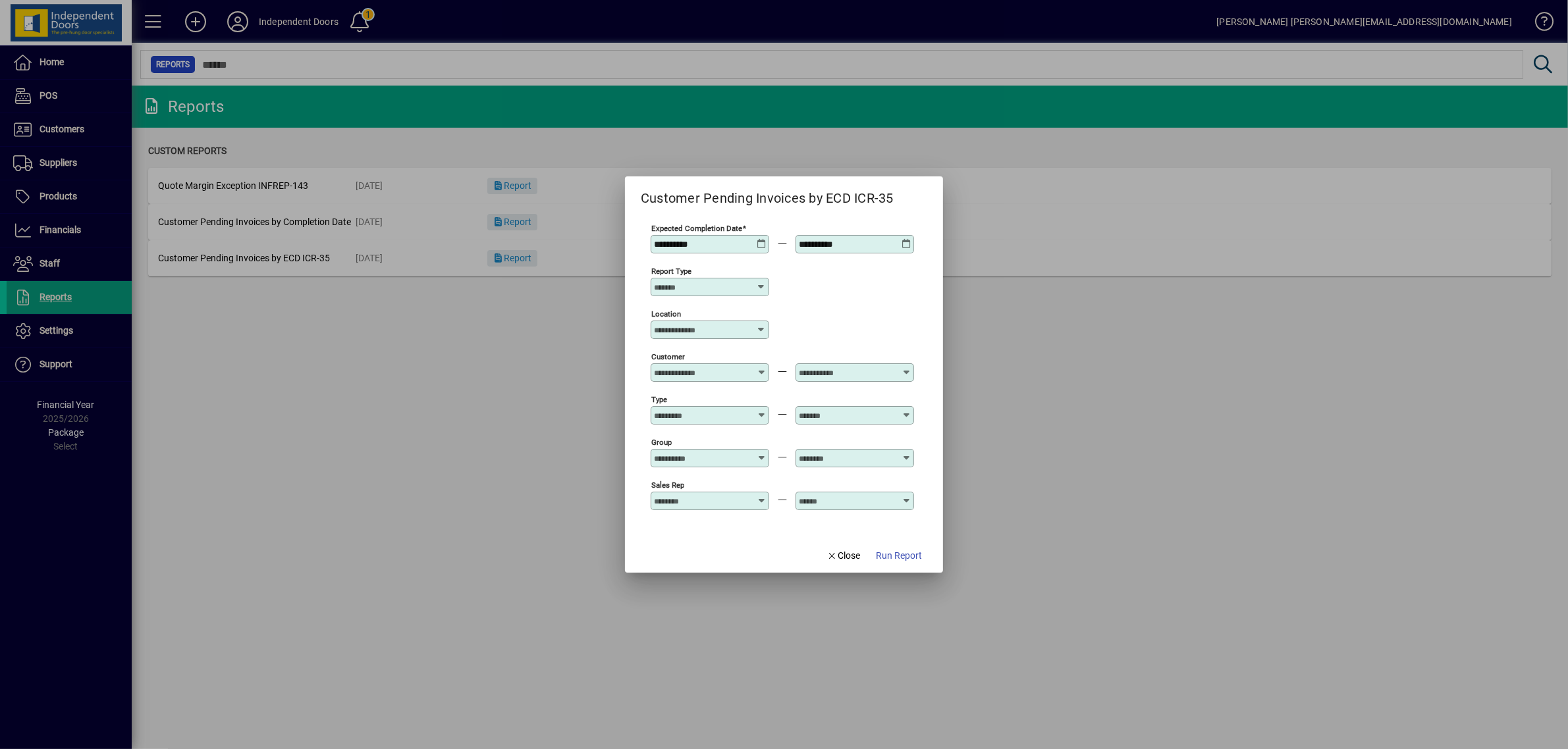
type input "**********"
click at [886, 558] on span "Run Report" at bounding box center [899, 555] width 46 height 14
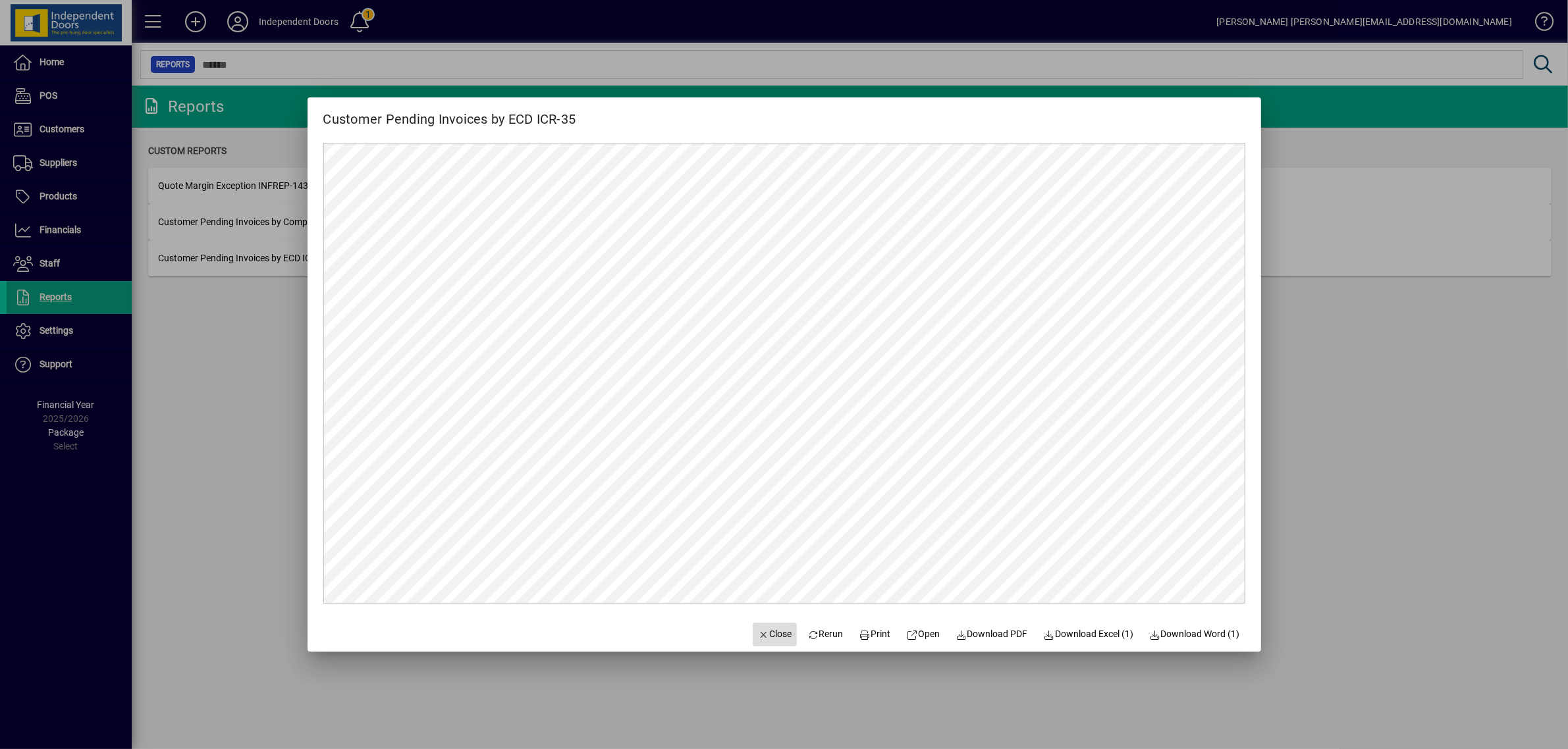
click at [758, 632] on span "Close" at bounding box center [775, 633] width 34 height 14
